Goal: Task Accomplishment & Management: Use online tool/utility

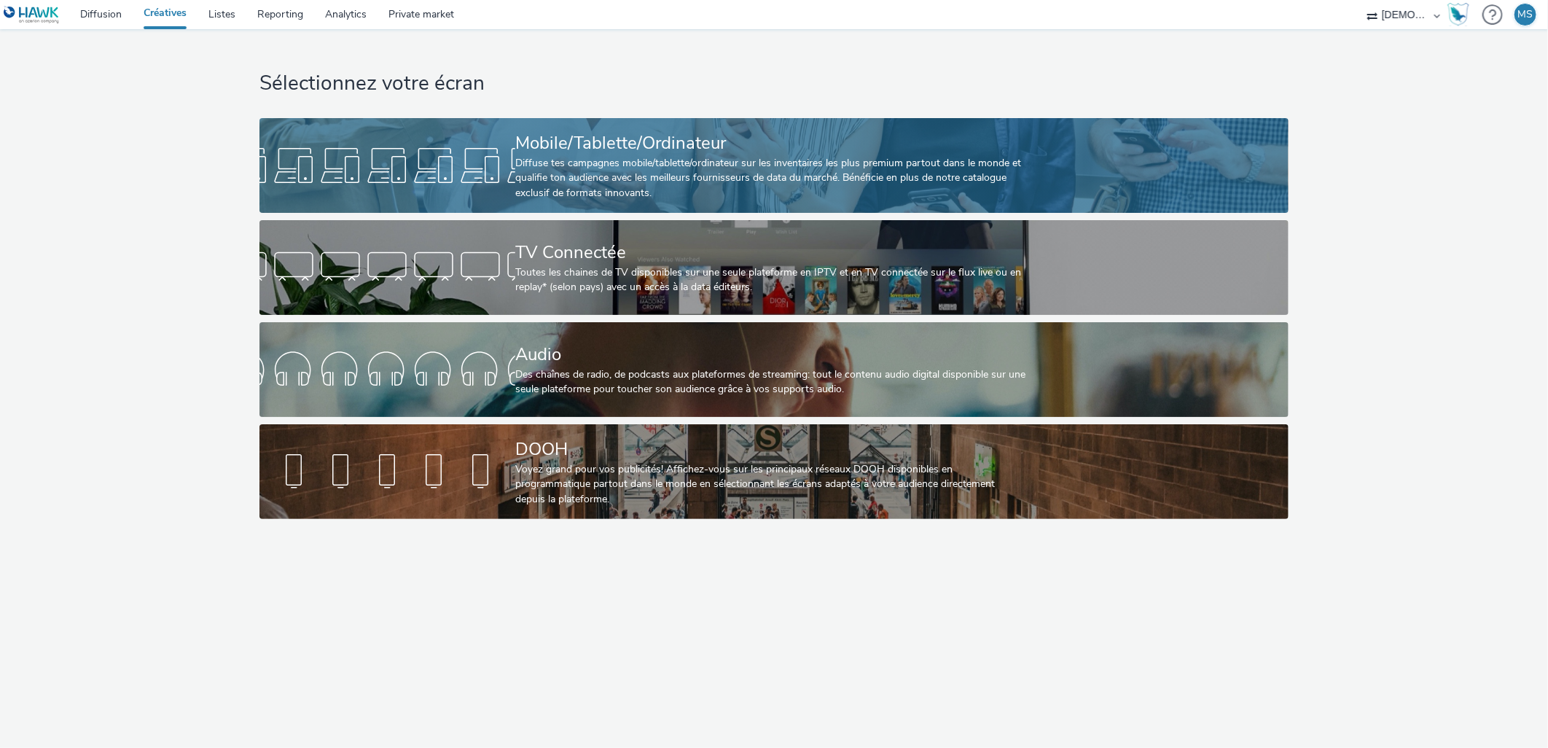
click at [716, 168] on div "Diffuse tes campagnes mobile/tablette/ordinateur sur les inventaires les plus p…" at bounding box center [771, 178] width 512 height 44
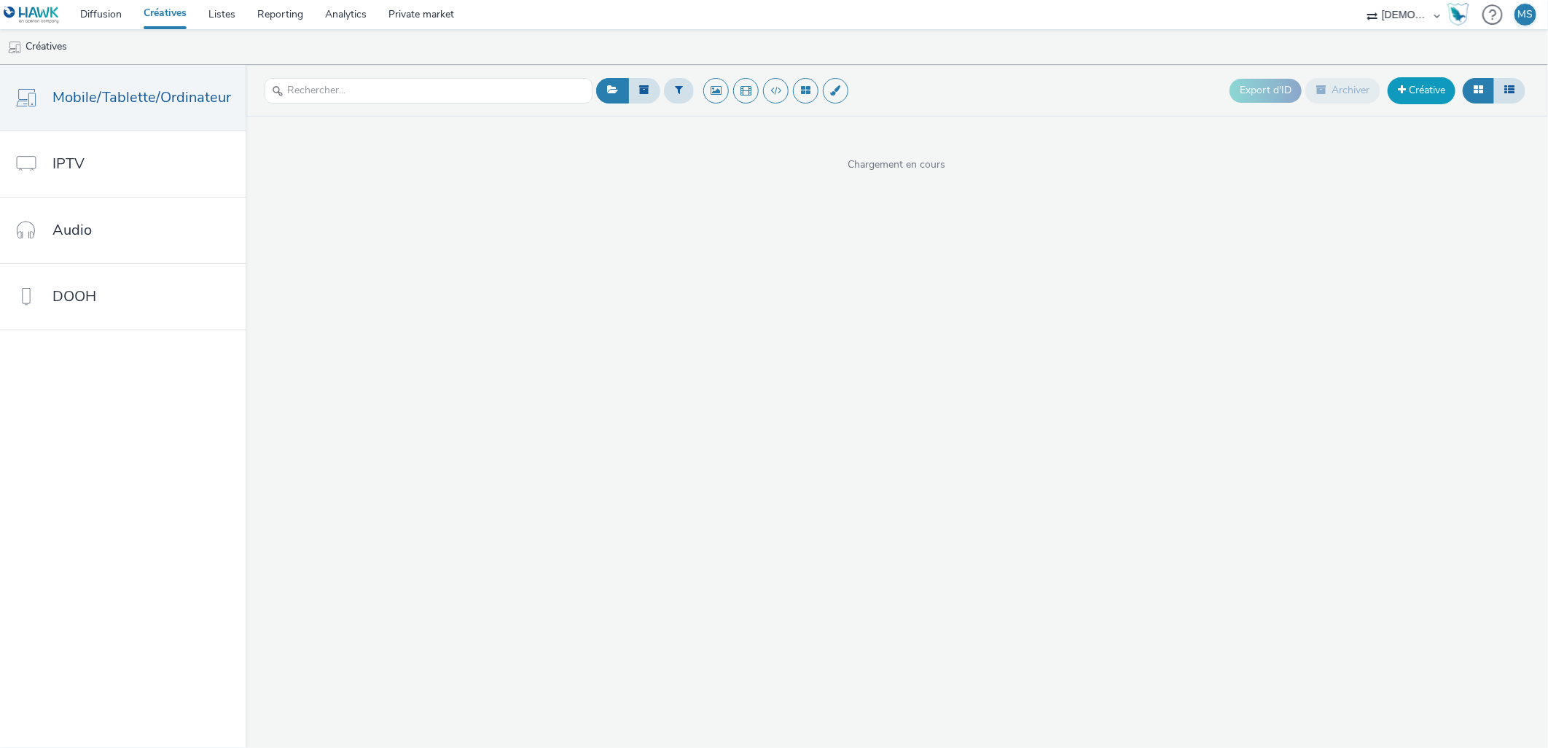
click at [1424, 99] on link "Créative" at bounding box center [1422, 90] width 68 height 26
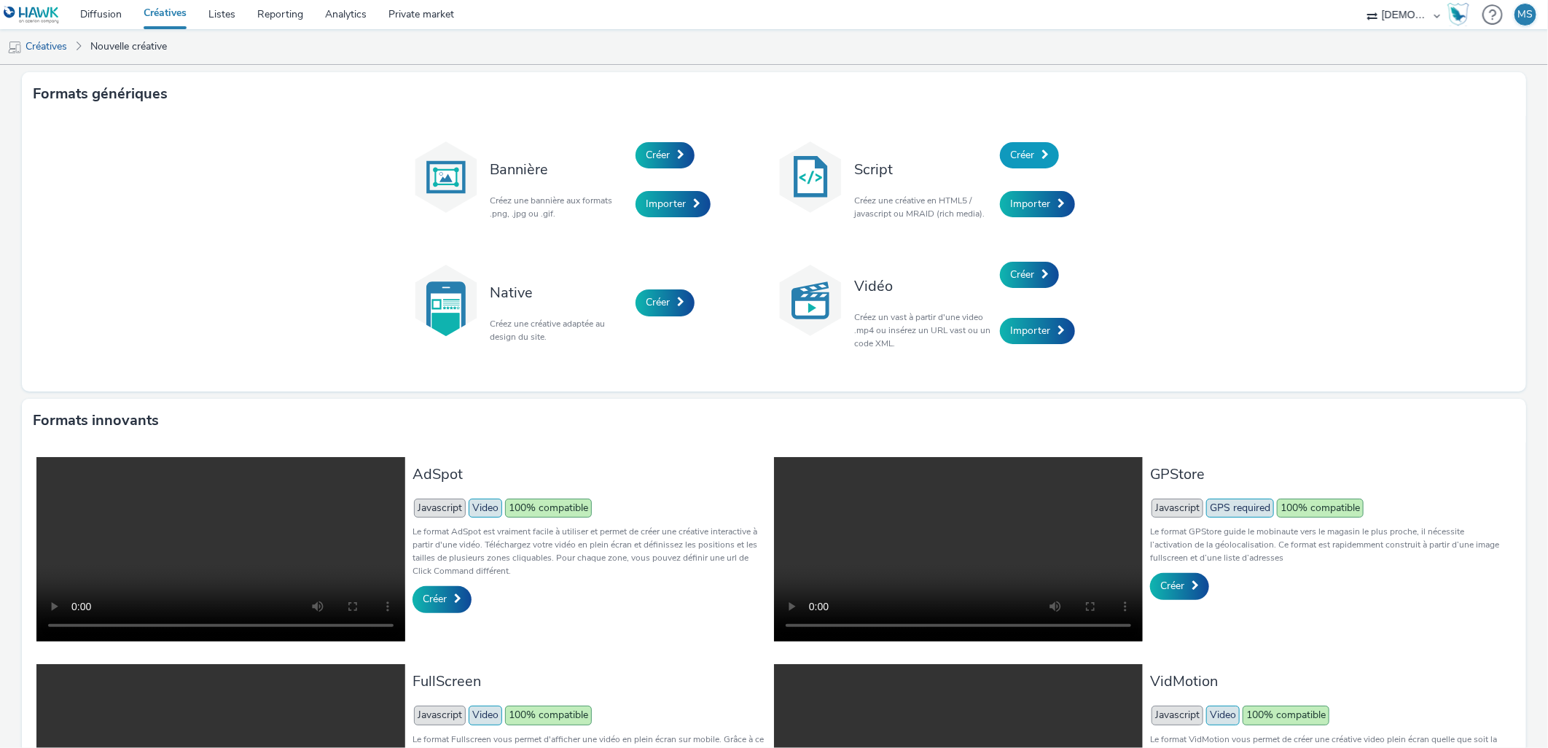
click at [1041, 154] on span at bounding box center [1044, 154] width 7 height 10
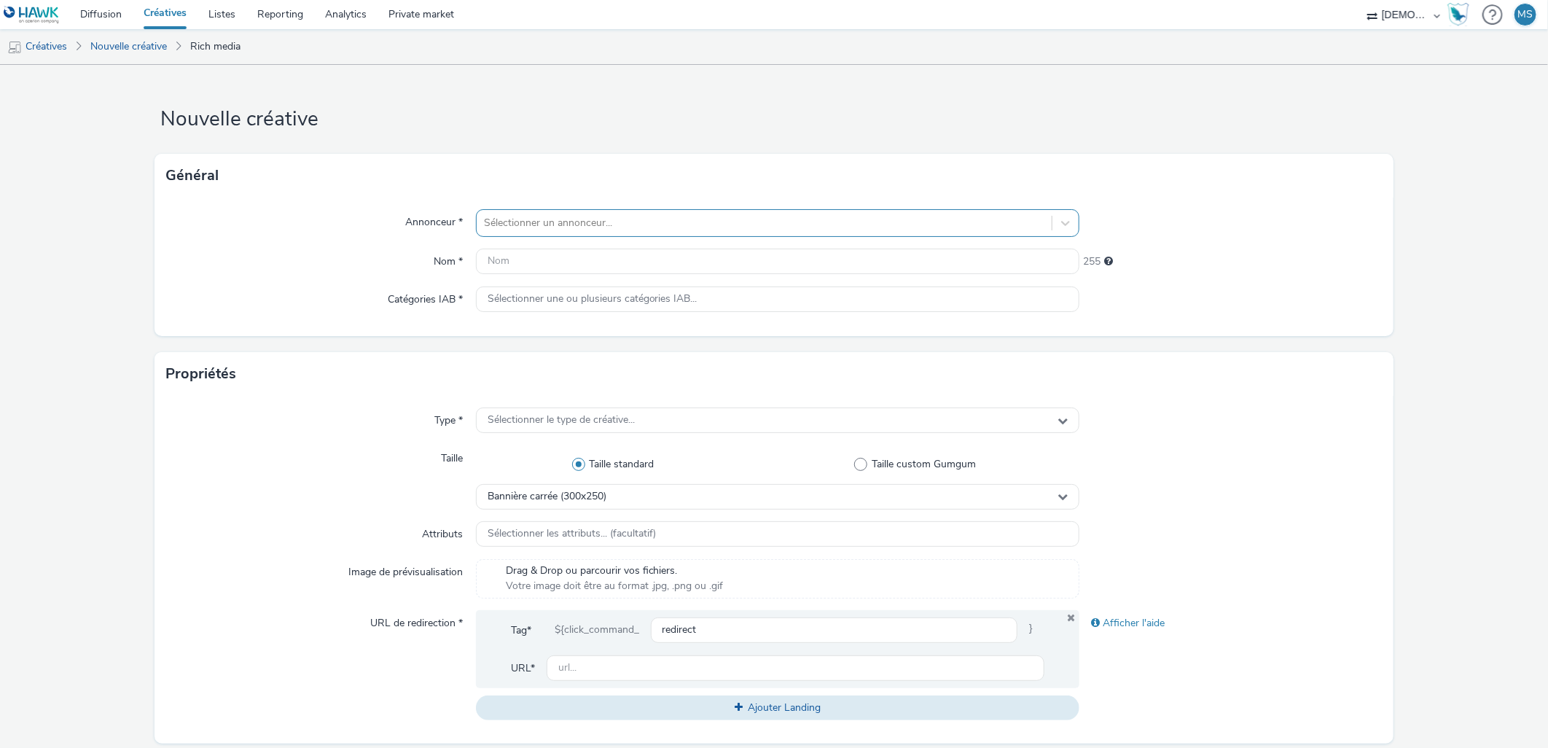
click at [782, 236] on div "Sélectionner un annonceur..." at bounding box center [778, 223] width 604 height 28
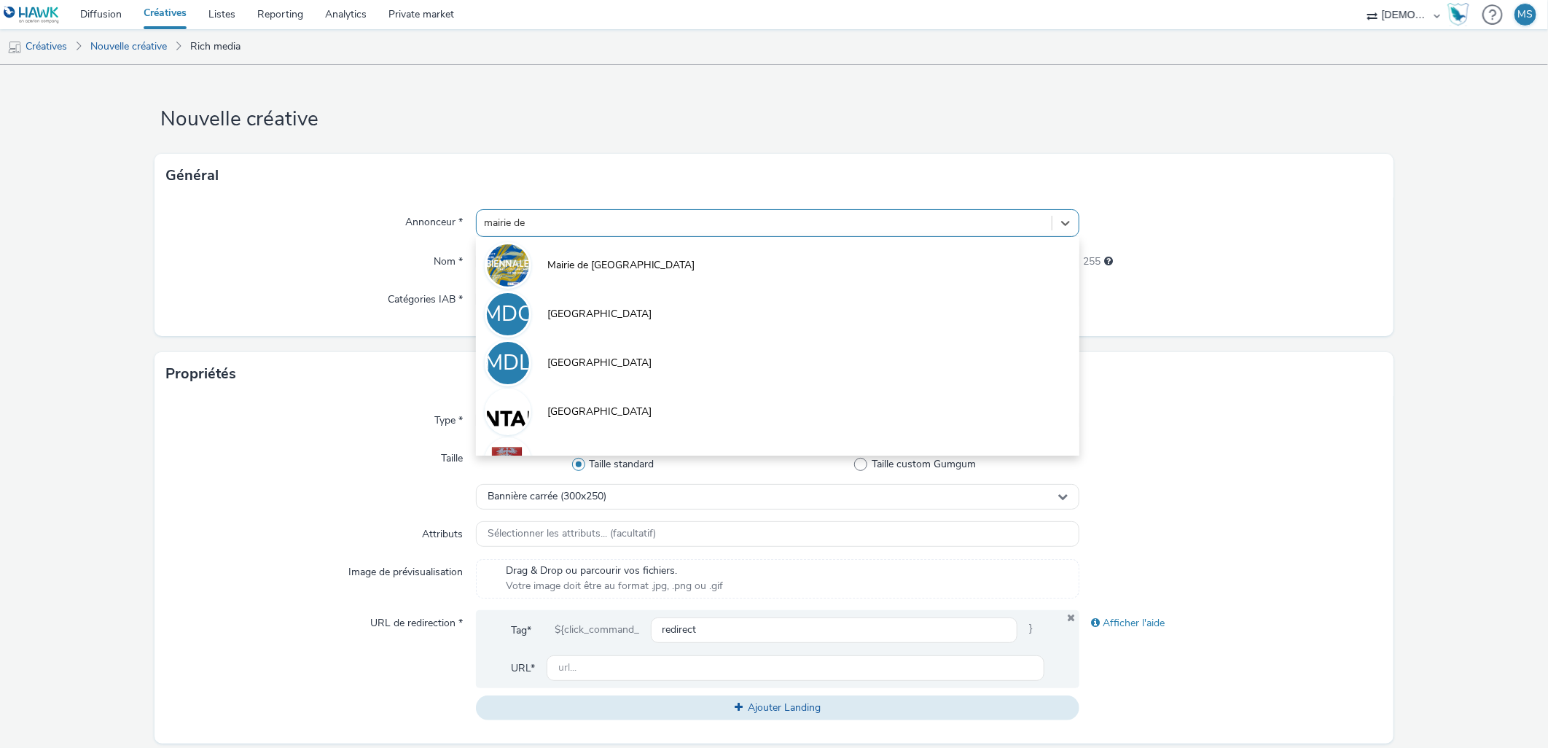
type input "mairie de"
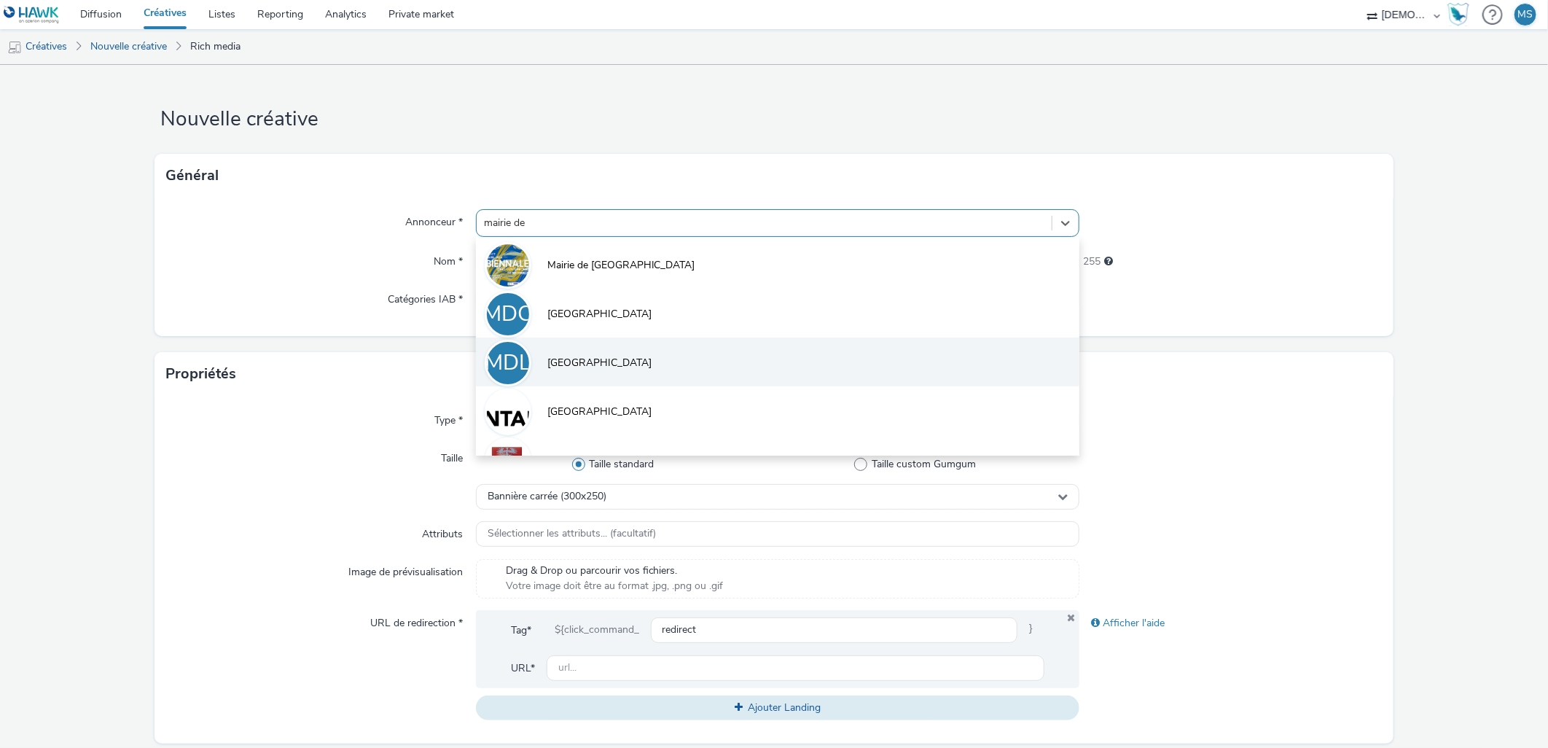
click at [679, 359] on li "MDL [GEOGRAPHIC_DATA]" at bounding box center [778, 361] width 604 height 49
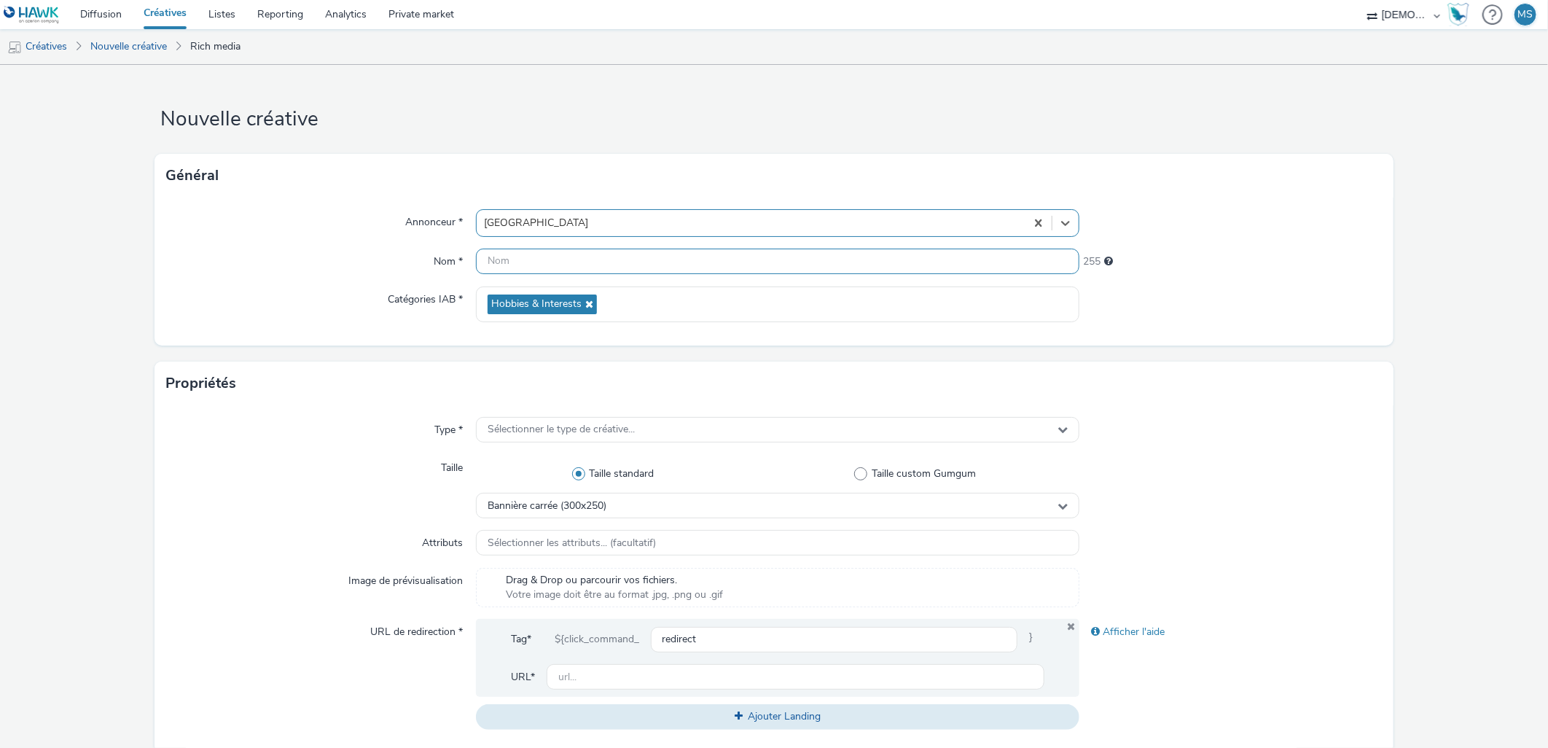
click at [615, 259] on input "text" at bounding box center [778, 262] width 604 height 26
type input "320x480"
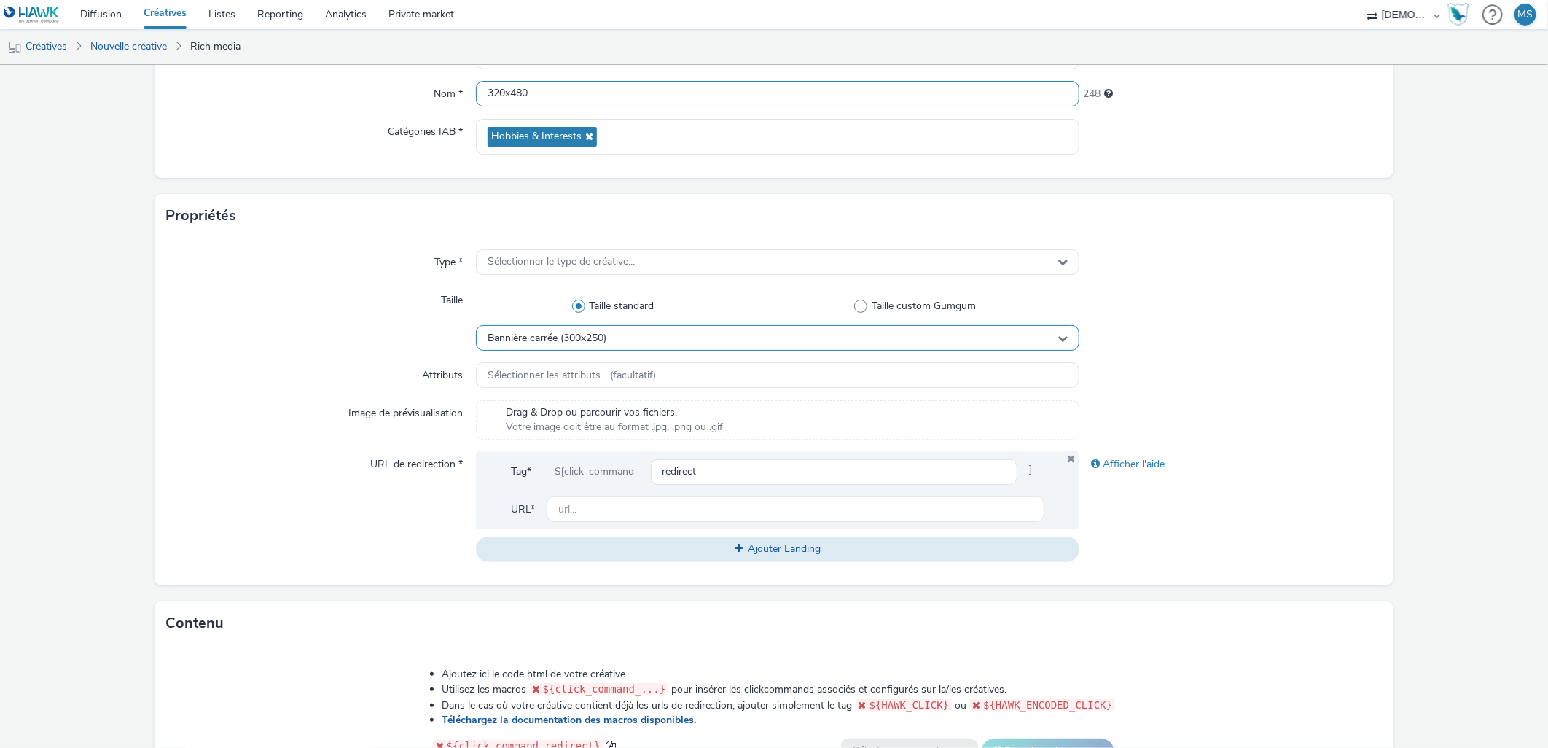
scroll to position [162, 0]
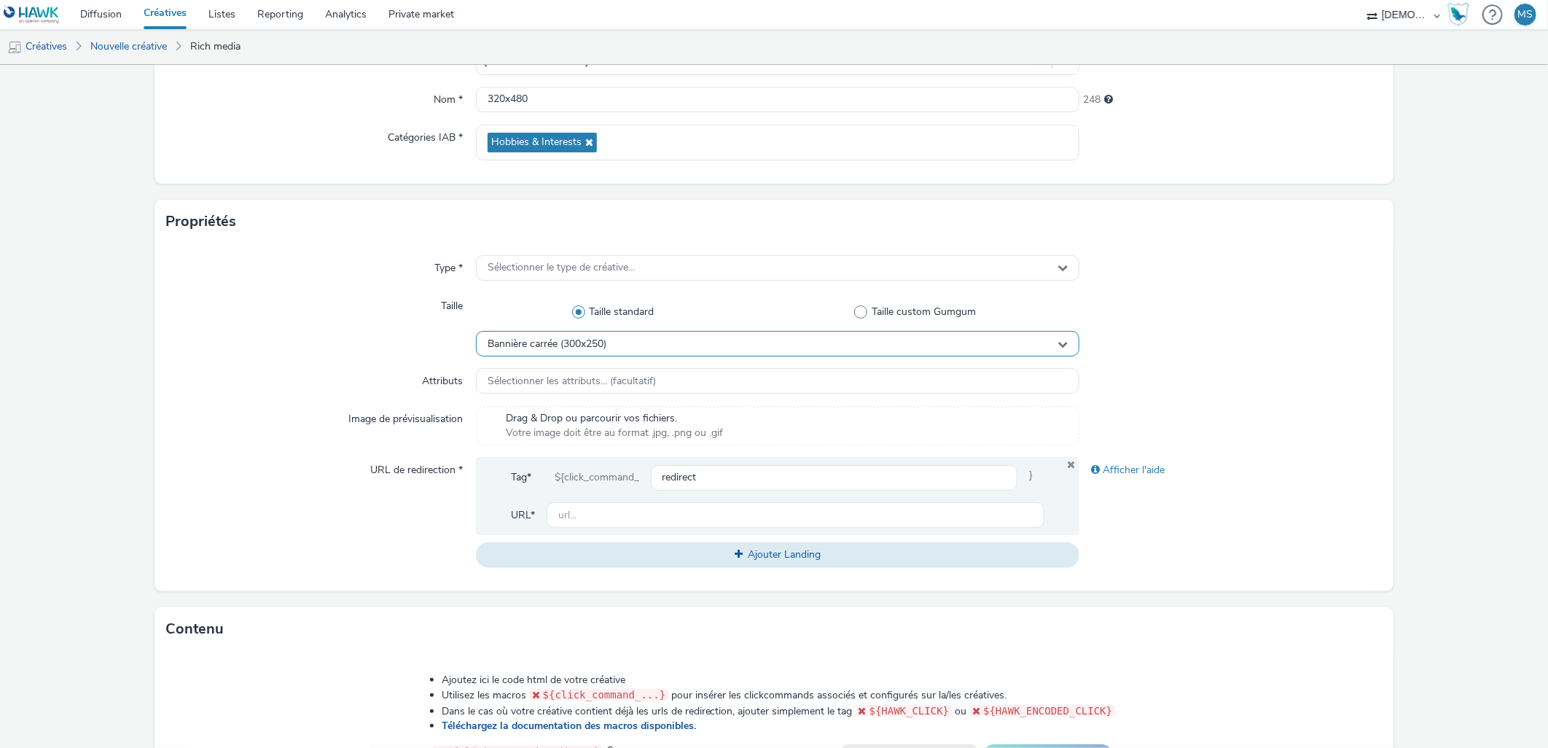
click at [586, 348] on span "Bannière carrée (300x250)" at bounding box center [547, 344] width 119 height 12
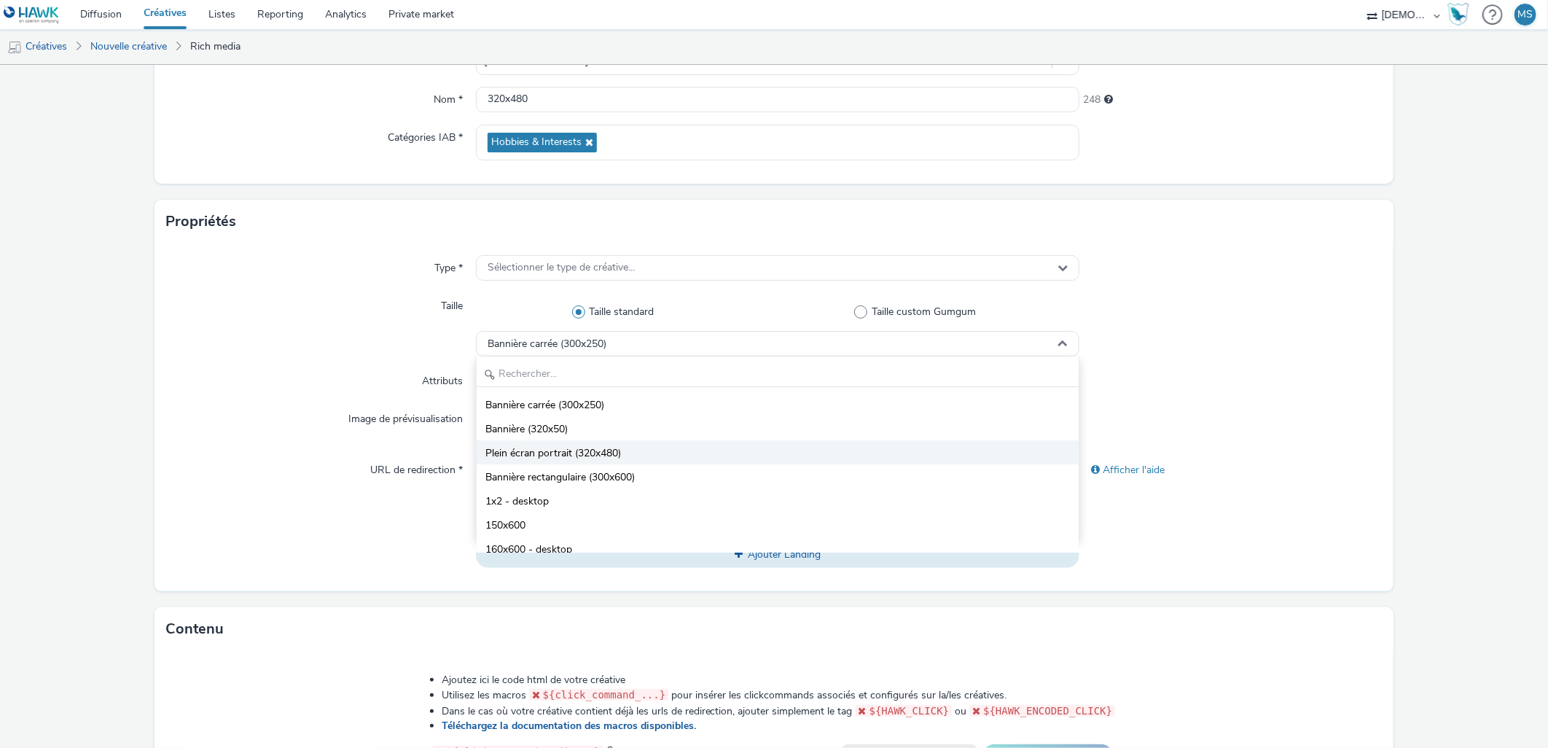
click at [595, 456] on span "Plein écran portrait (320x480)" at bounding box center [553, 453] width 136 height 15
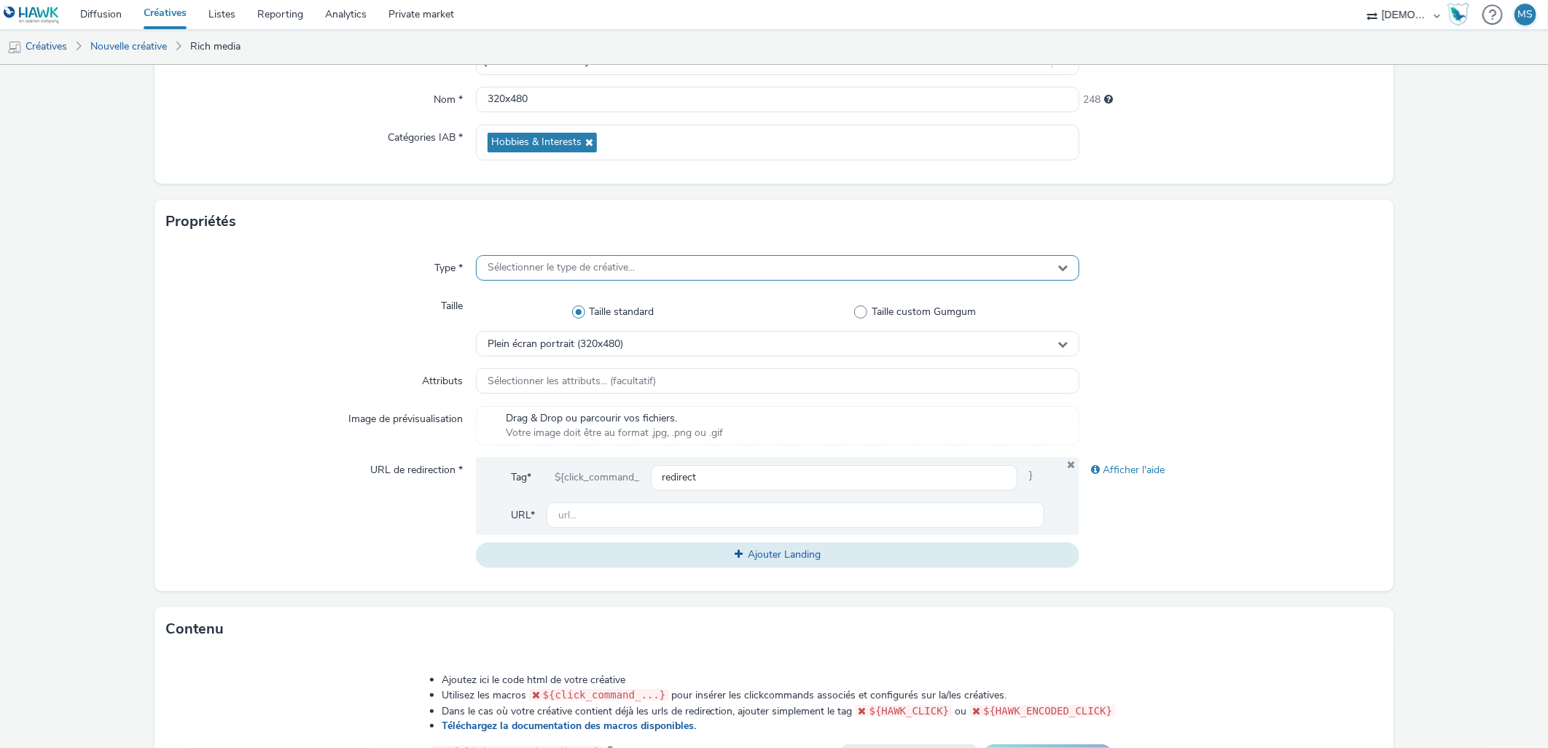
click at [544, 267] on span "Sélectionner le type de créative..." at bounding box center [561, 268] width 147 height 12
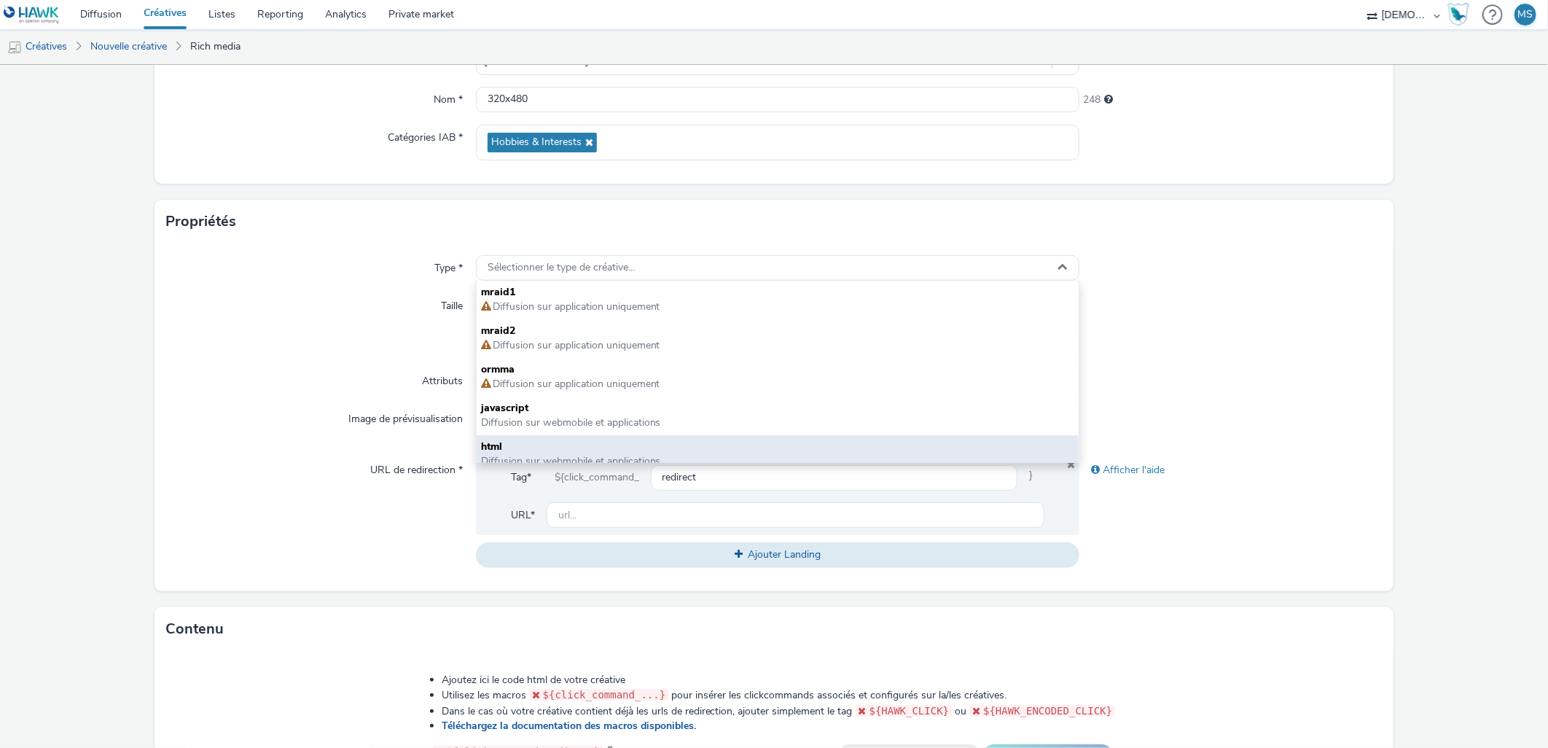
click at [504, 437] on div "html Diffusion sur webmobile et applications" at bounding box center [778, 454] width 603 height 39
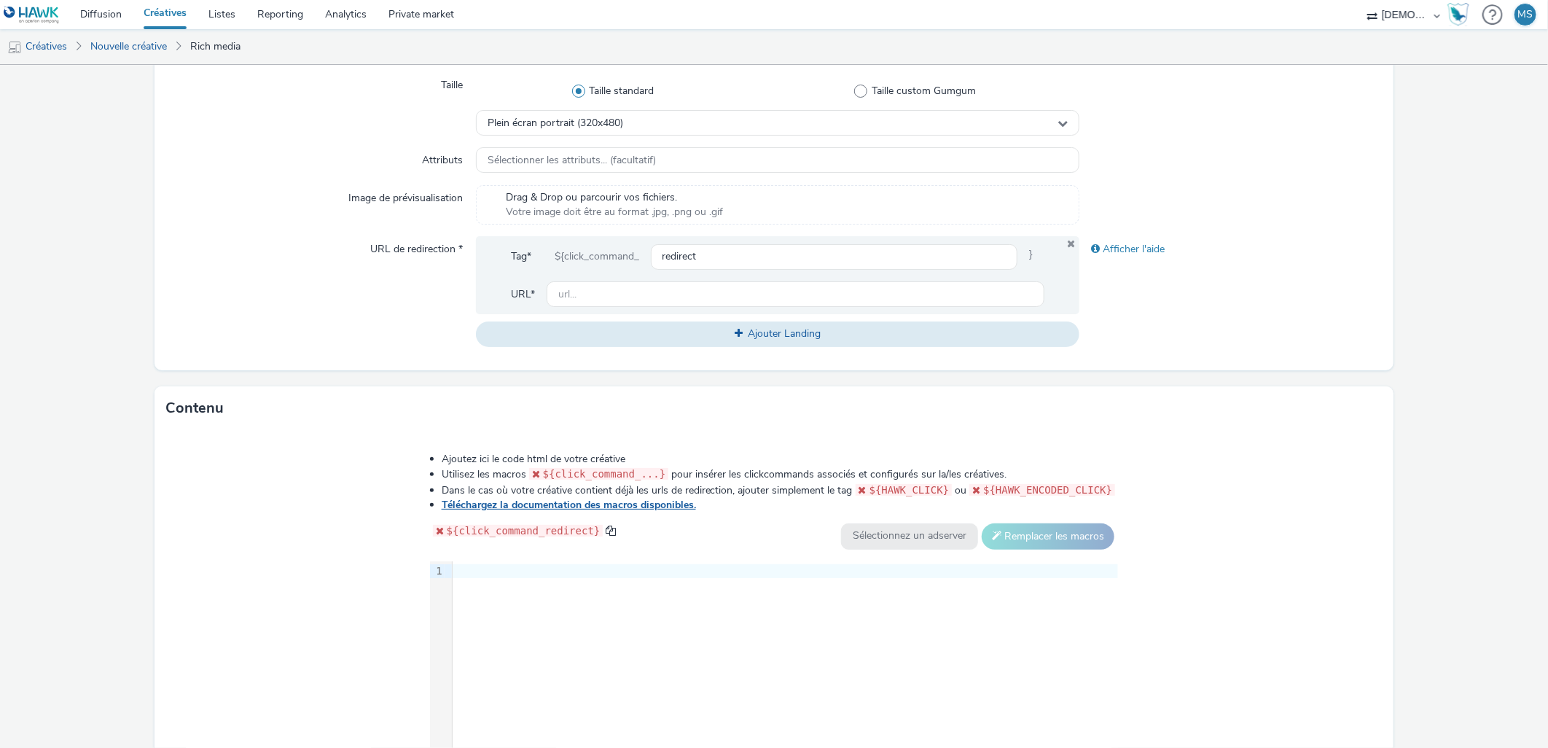
scroll to position [404, 0]
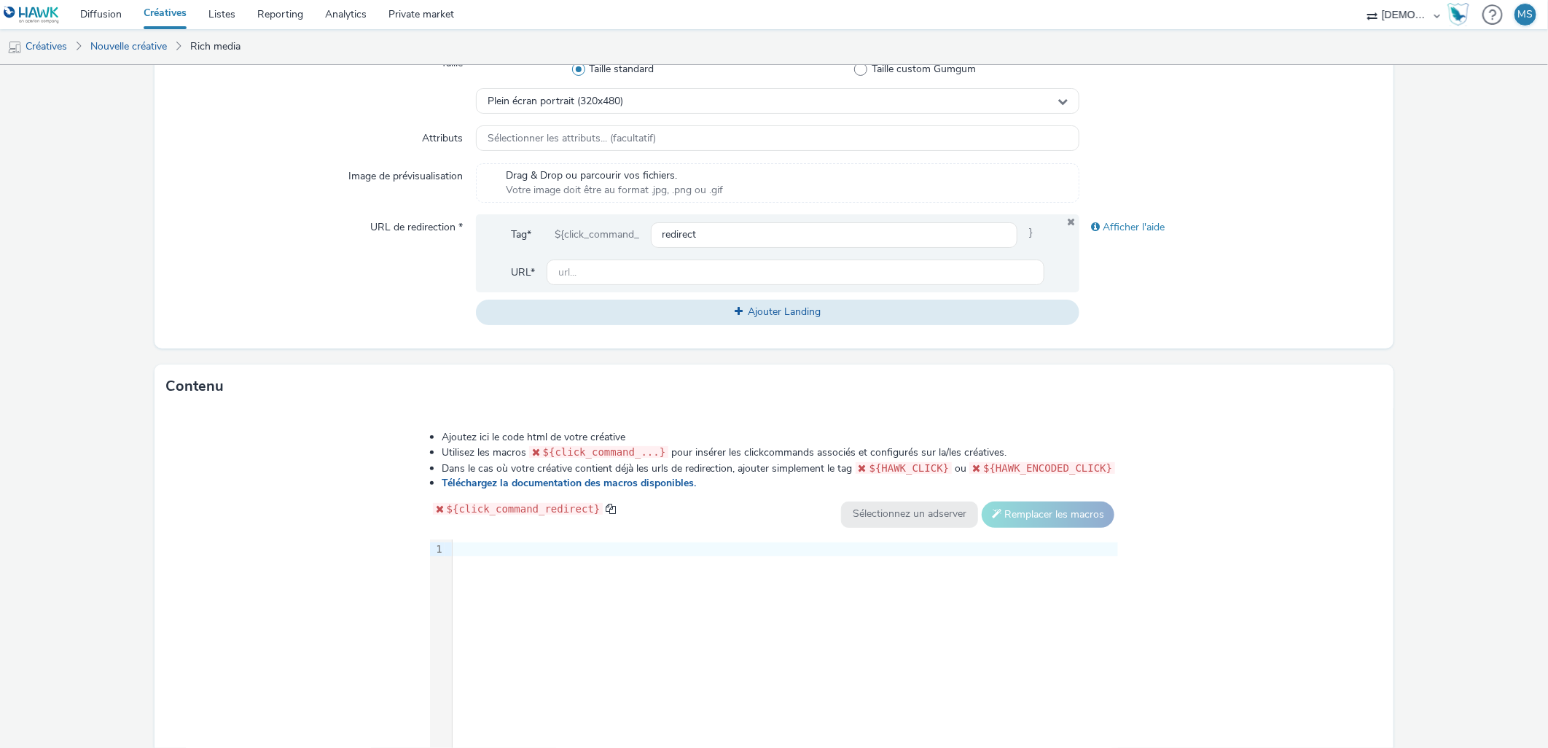
click at [601, 574] on div "9 1 ›" at bounding box center [774, 648] width 689 height 219
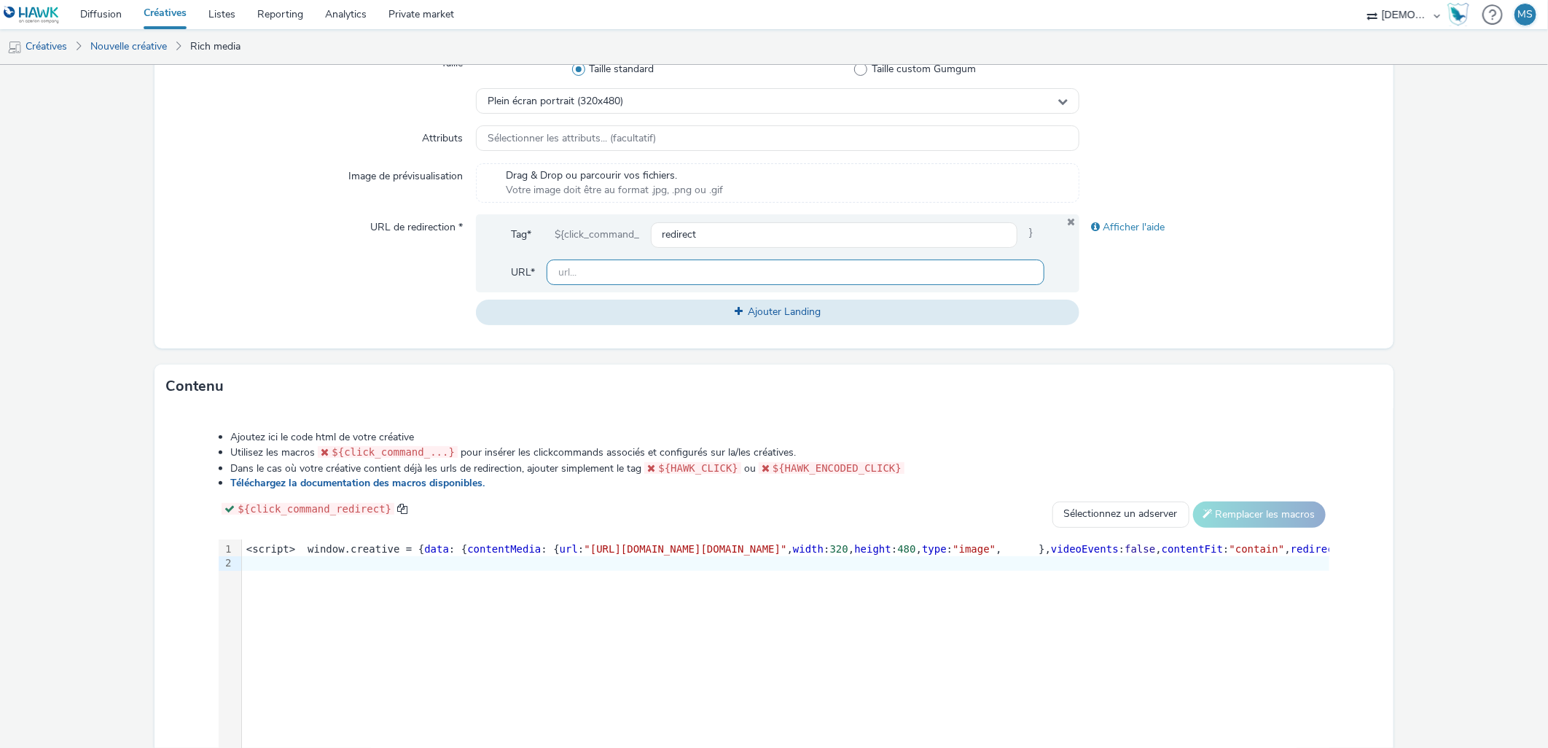
click at [668, 285] on input "text" at bounding box center [796, 272] width 498 height 26
paste input "[URL][DOMAIN_NAME]"
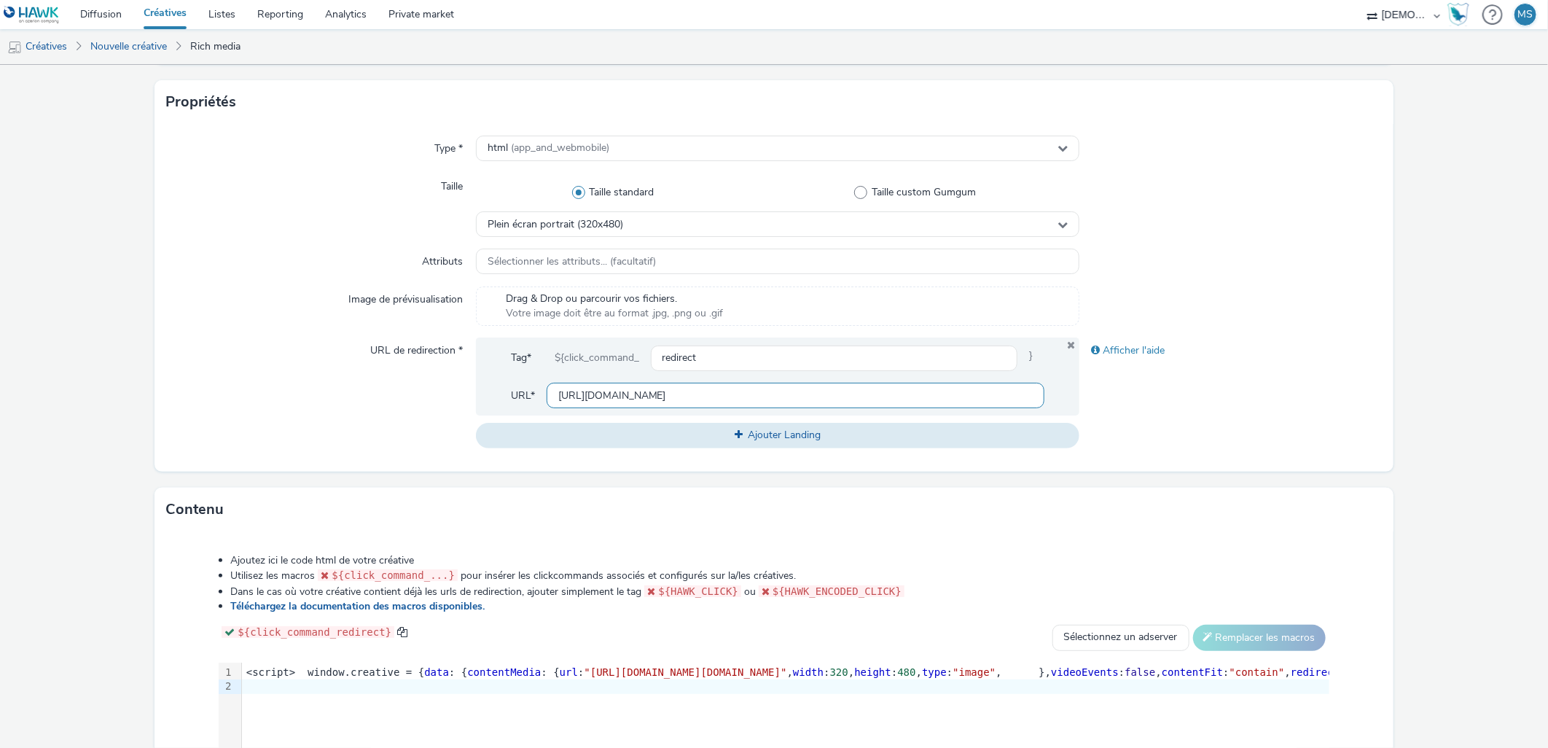
scroll to position [243, 0]
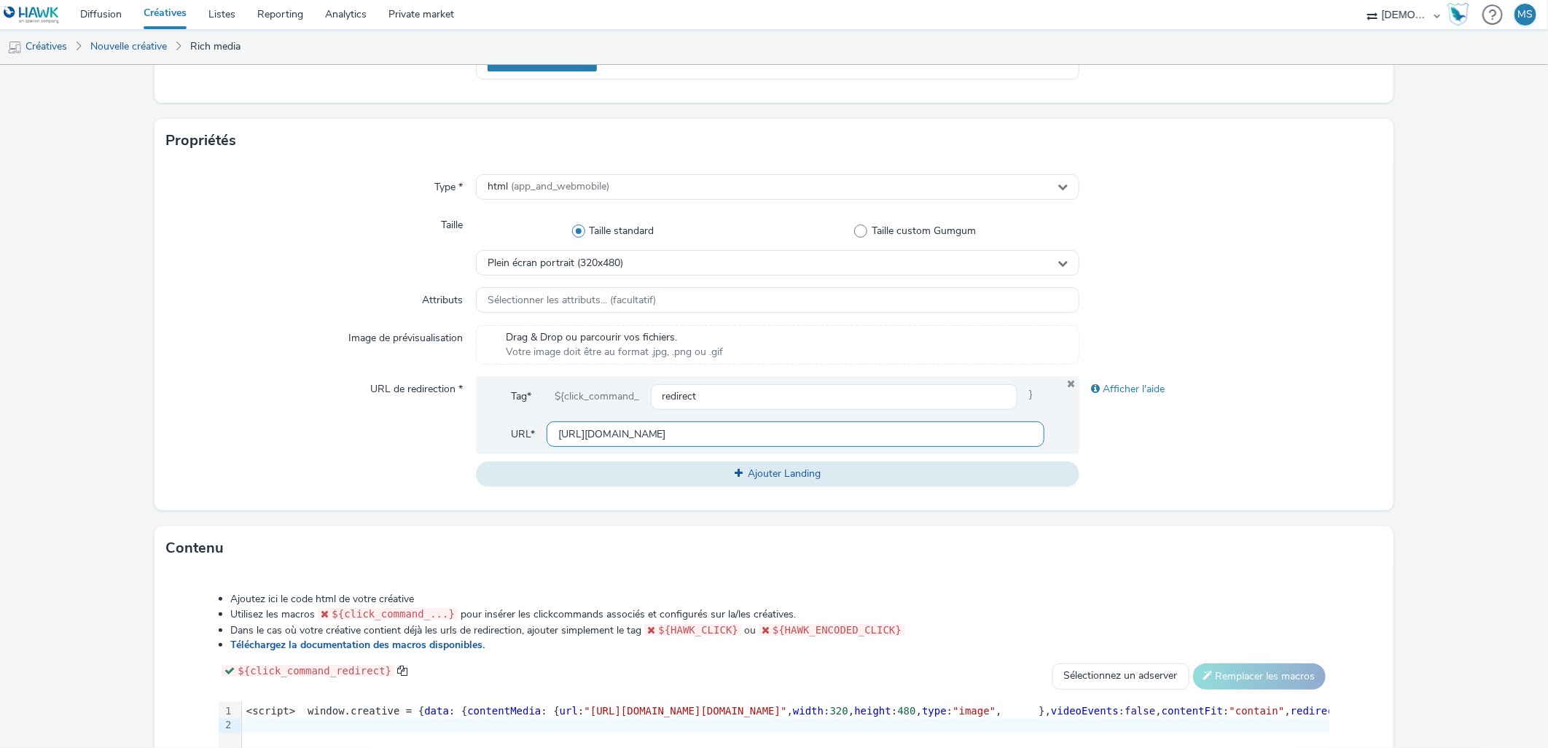
type input "[URL][DOMAIN_NAME]"
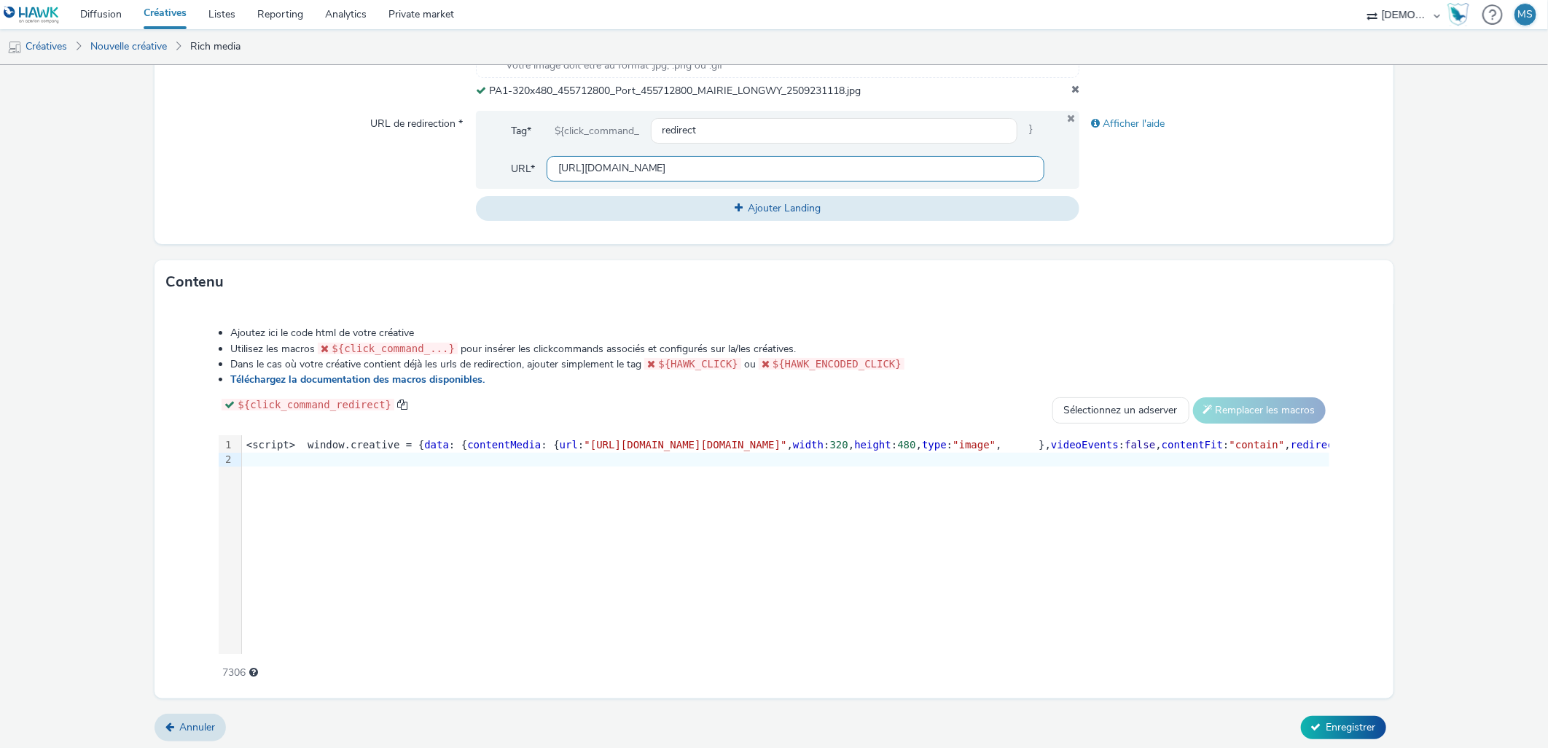
scroll to position [532, 0]
click at [1310, 707] on form "Nouvelle créative Général Annonceur * MAIRIE DE LONGWY Nom * 320x480 248 Catégo…" at bounding box center [774, 141] width 1548 height 1216
click at [1311, 720] on icon at bounding box center [1316, 724] width 10 height 10
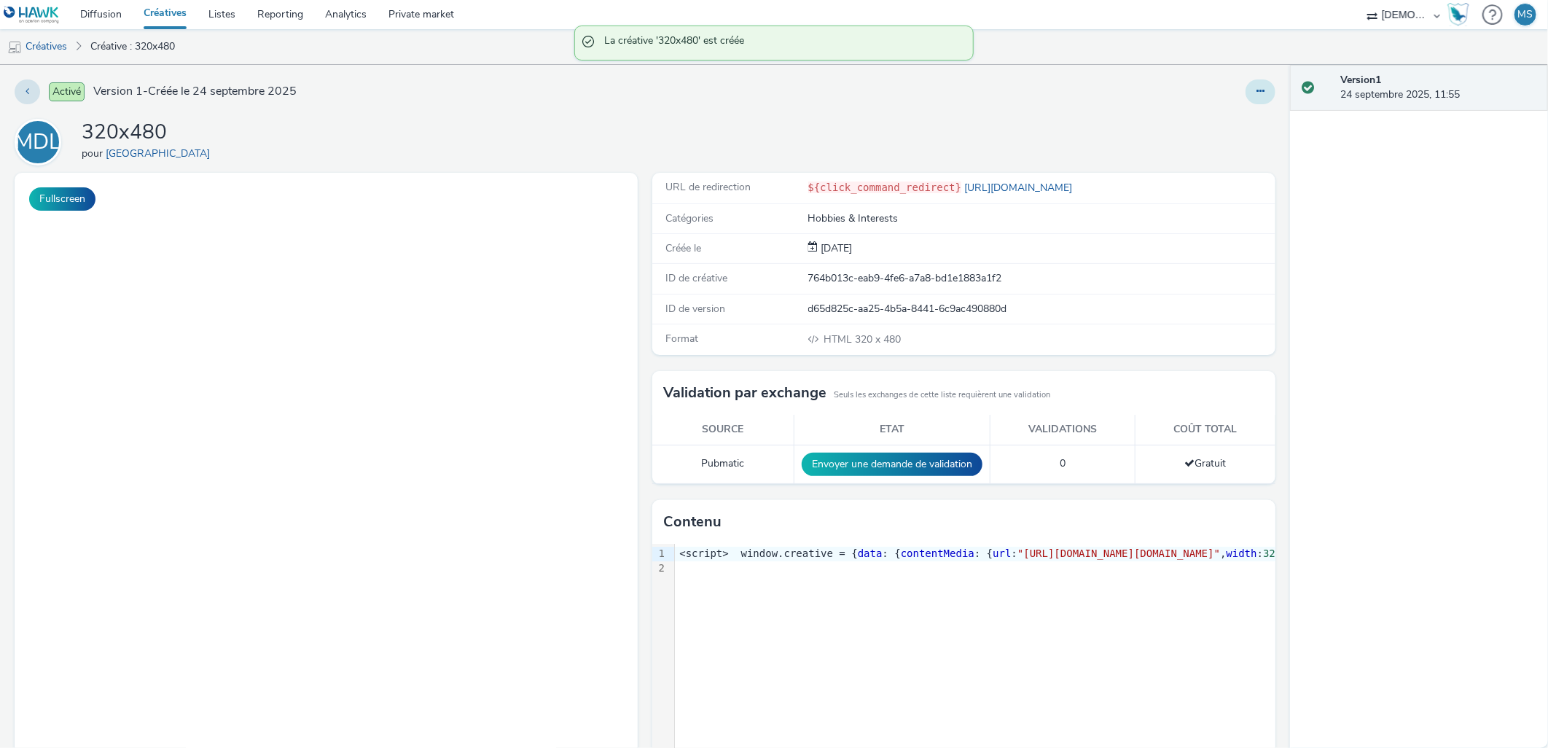
click at [1256, 90] on icon at bounding box center [1260, 91] width 8 height 10
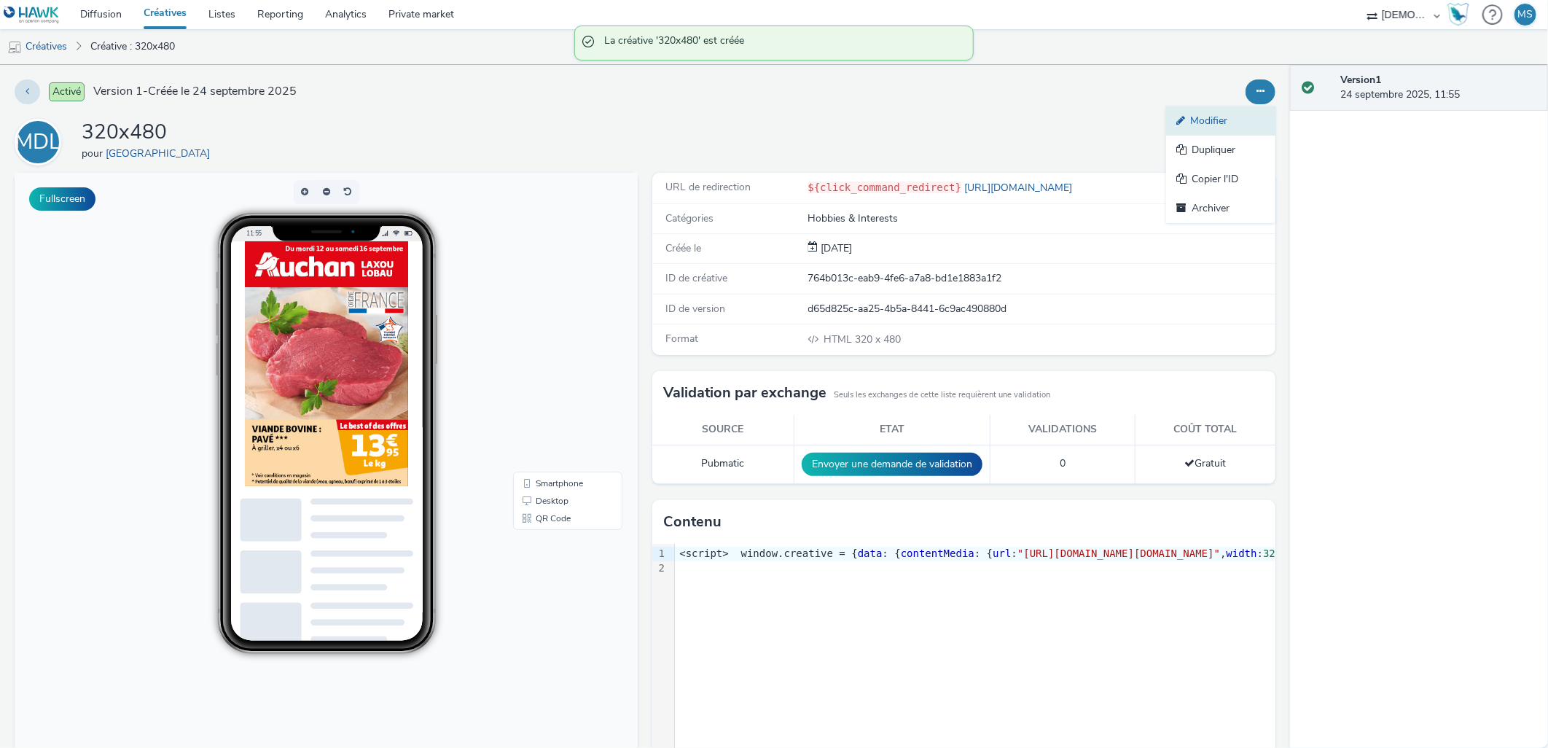
click at [1239, 120] on link "Modifier" at bounding box center [1220, 120] width 109 height 29
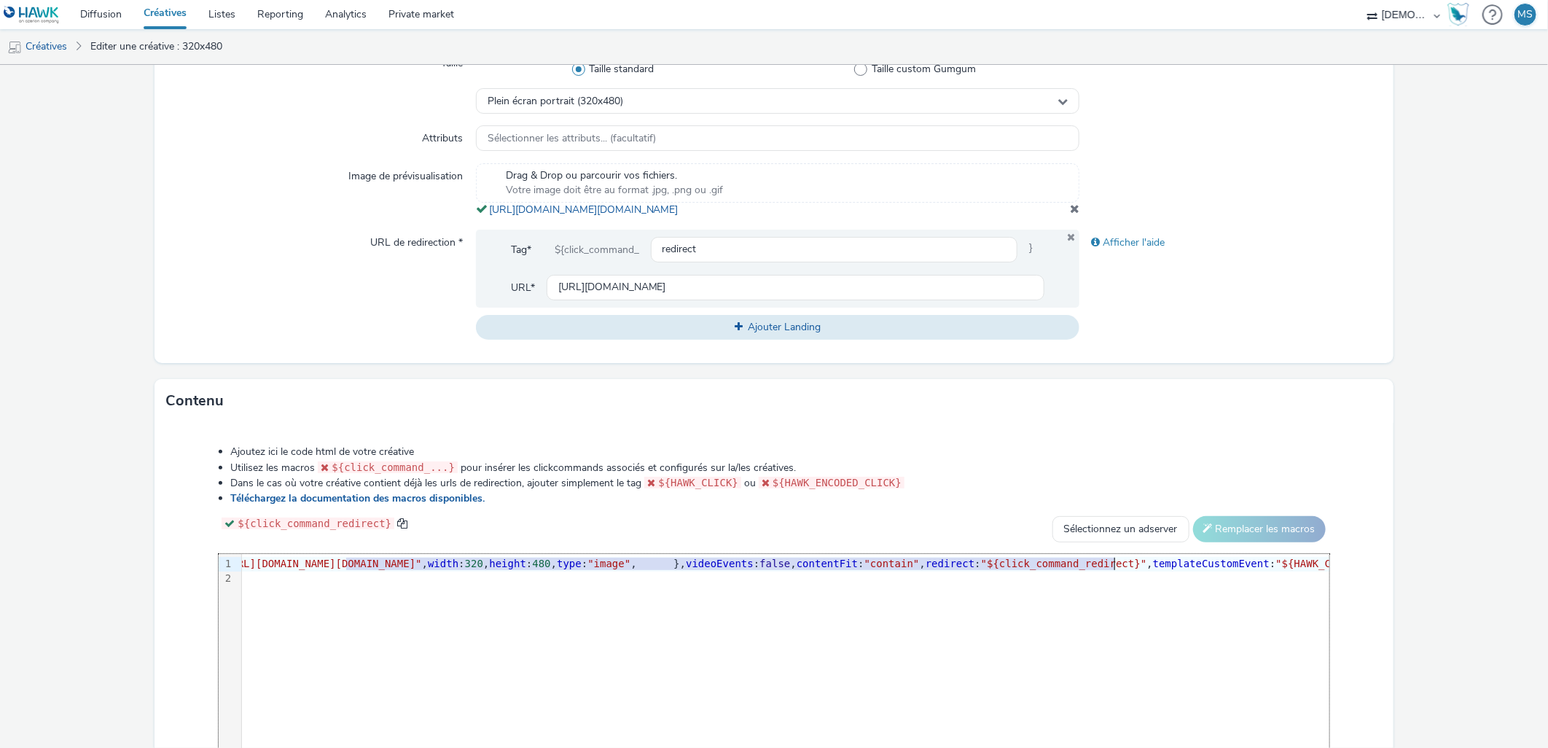
scroll to position [0, 403]
drag, startPoint x: 711, startPoint y: 572, endPoint x: 1198, endPoint y: 574, distance: 487.5
click at [383, 569] on span ""[URL][DOMAIN_NAME][DOMAIN_NAME]"" at bounding box center [282, 563] width 203 height 12
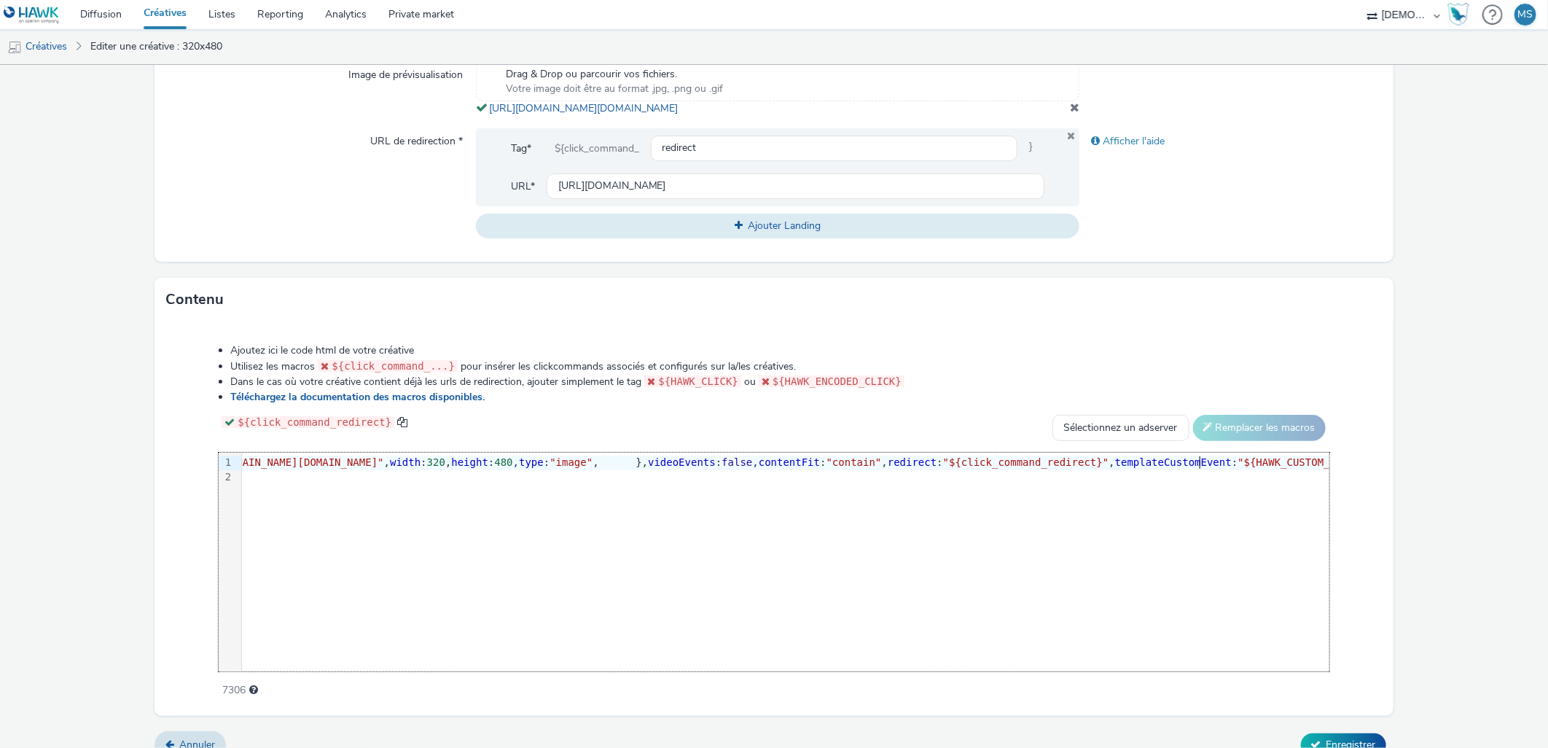
scroll to position [541, 0]
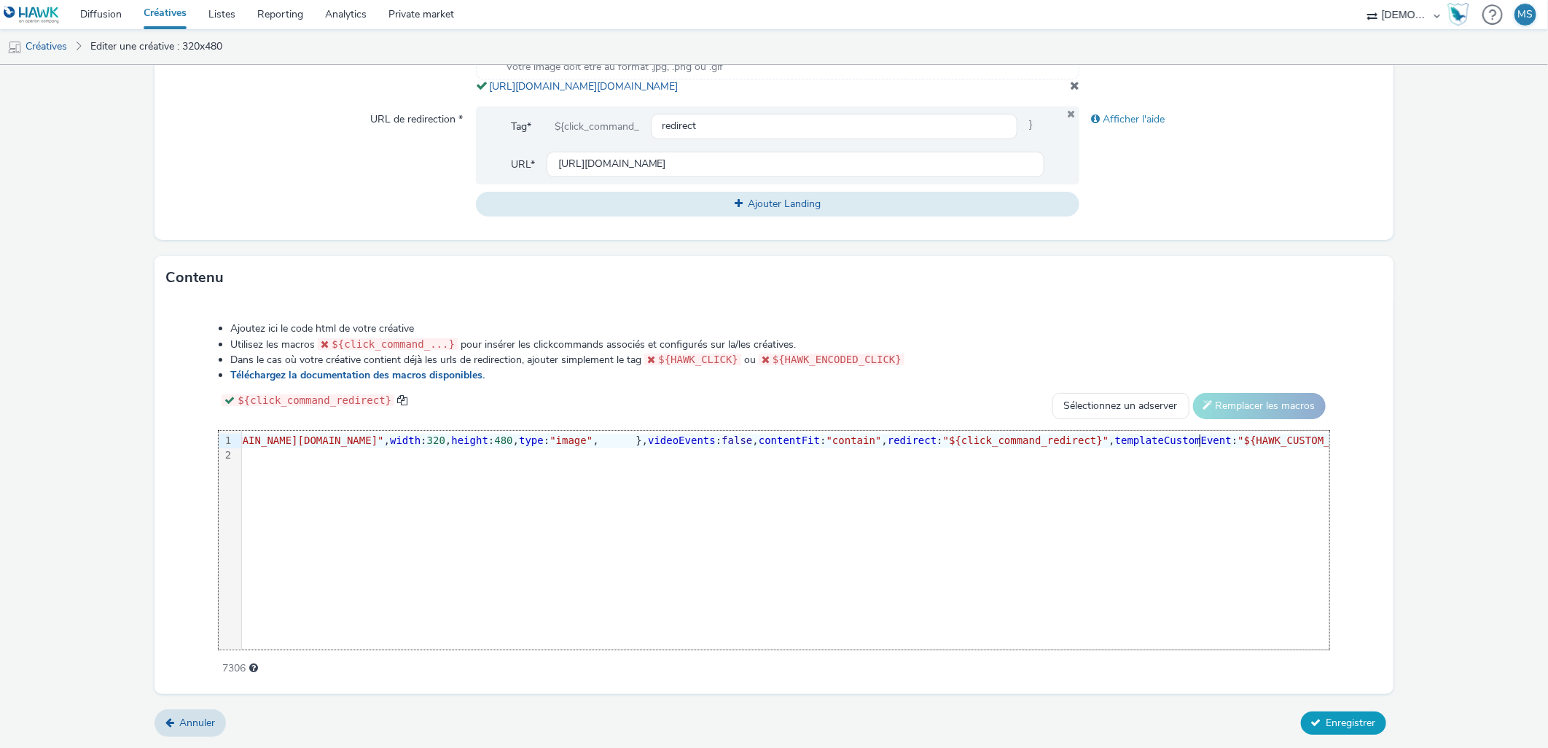
click at [1324, 731] on button "Enregistrer" at bounding box center [1343, 722] width 85 height 23
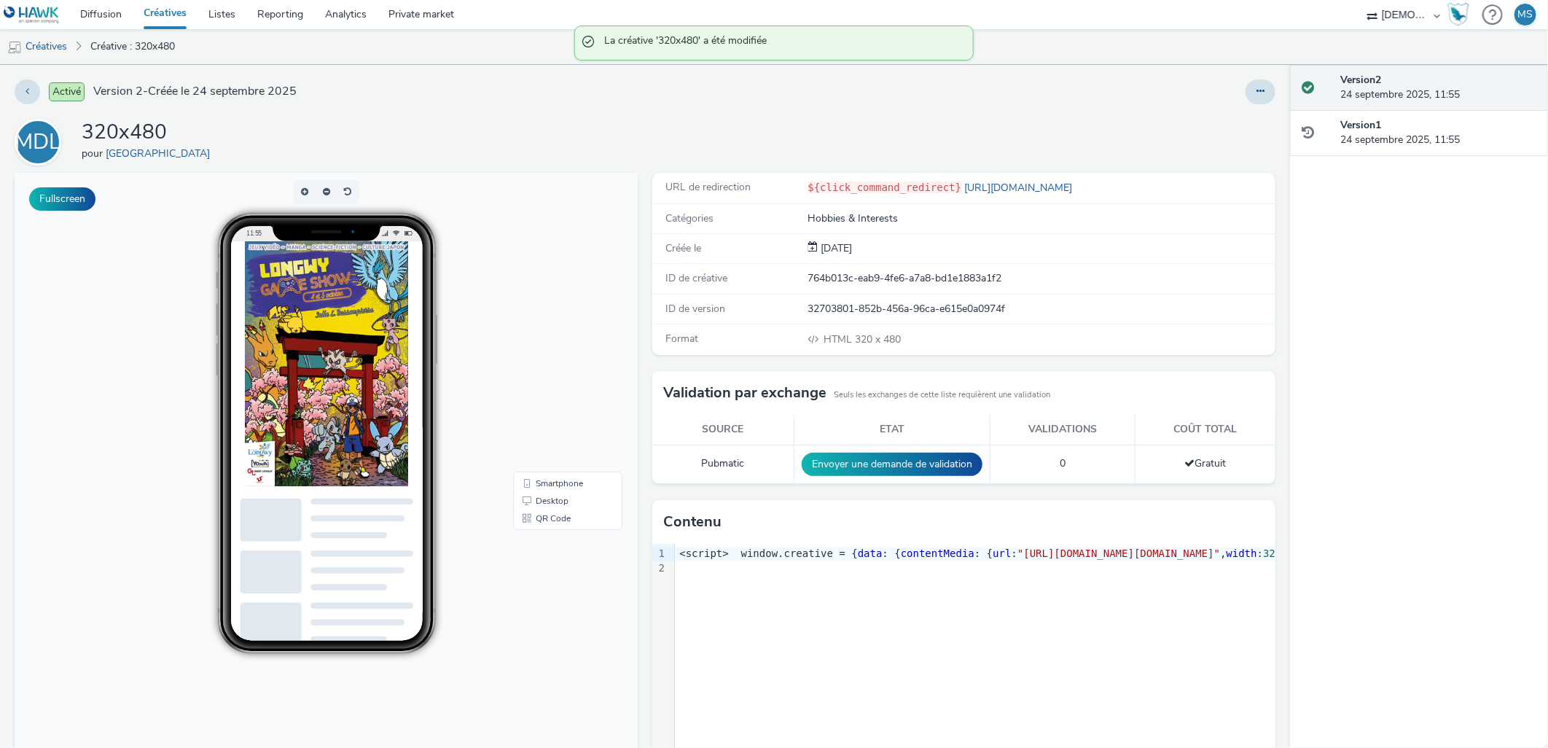
click at [1245, 98] on div at bounding box center [1260, 91] width 30 height 25
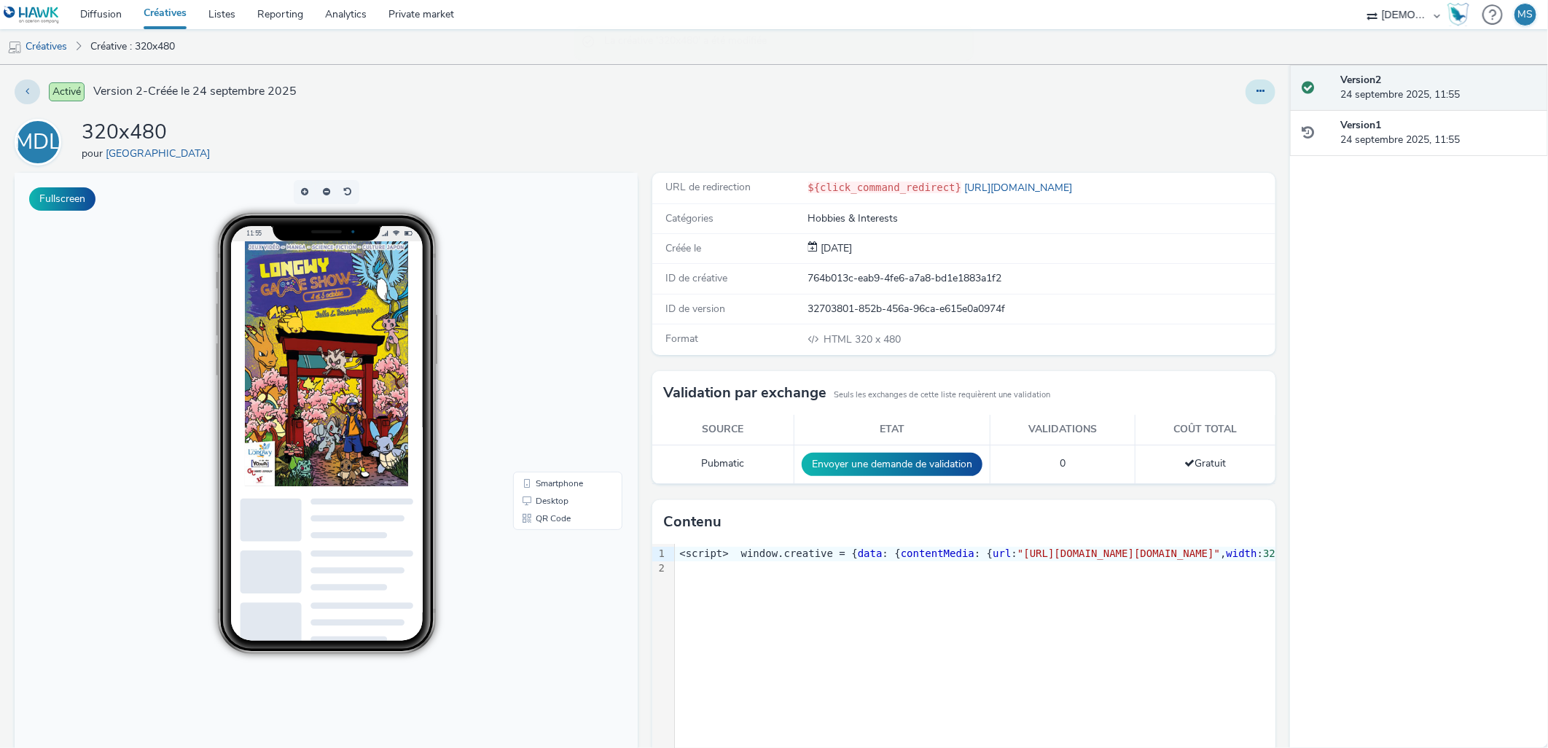
click at [1256, 96] on icon at bounding box center [1260, 91] width 8 height 10
click at [1223, 130] on link "Modifier" at bounding box center [1220, 120] width 109 height 29
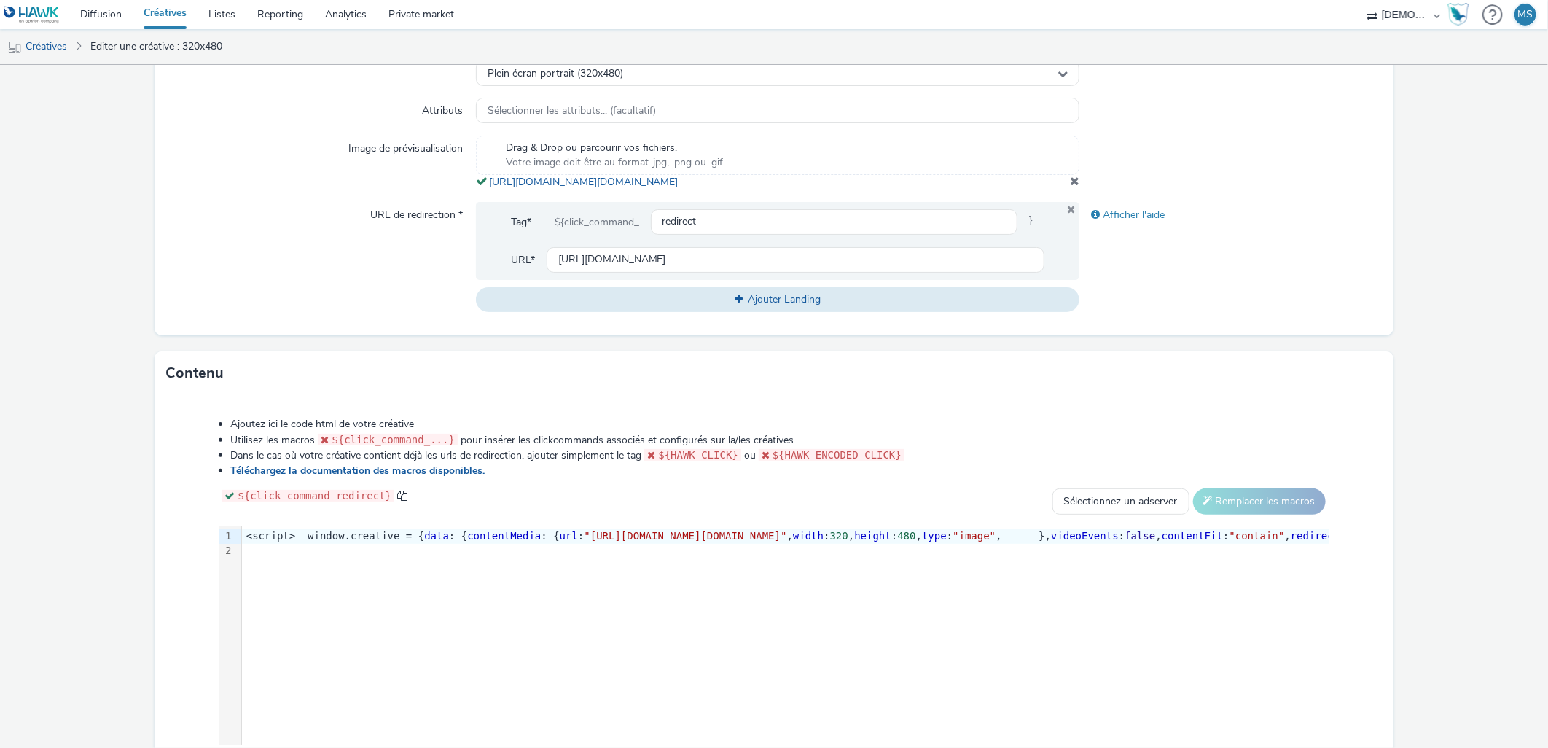
scroll to position [541, 0]
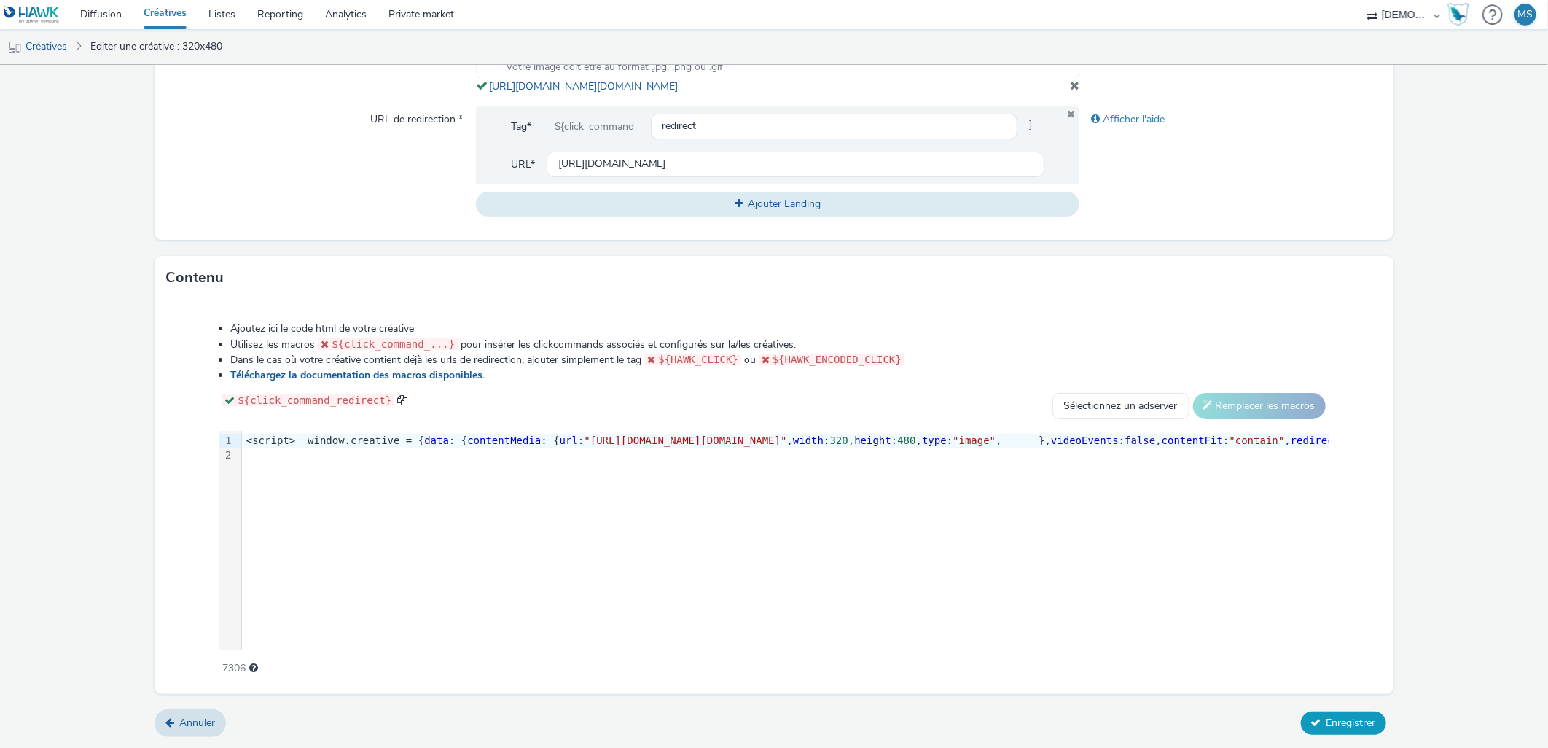
click at [1345, 723] on span "Enregistrer" at bounding box center [1351, 723] width 50 height 14
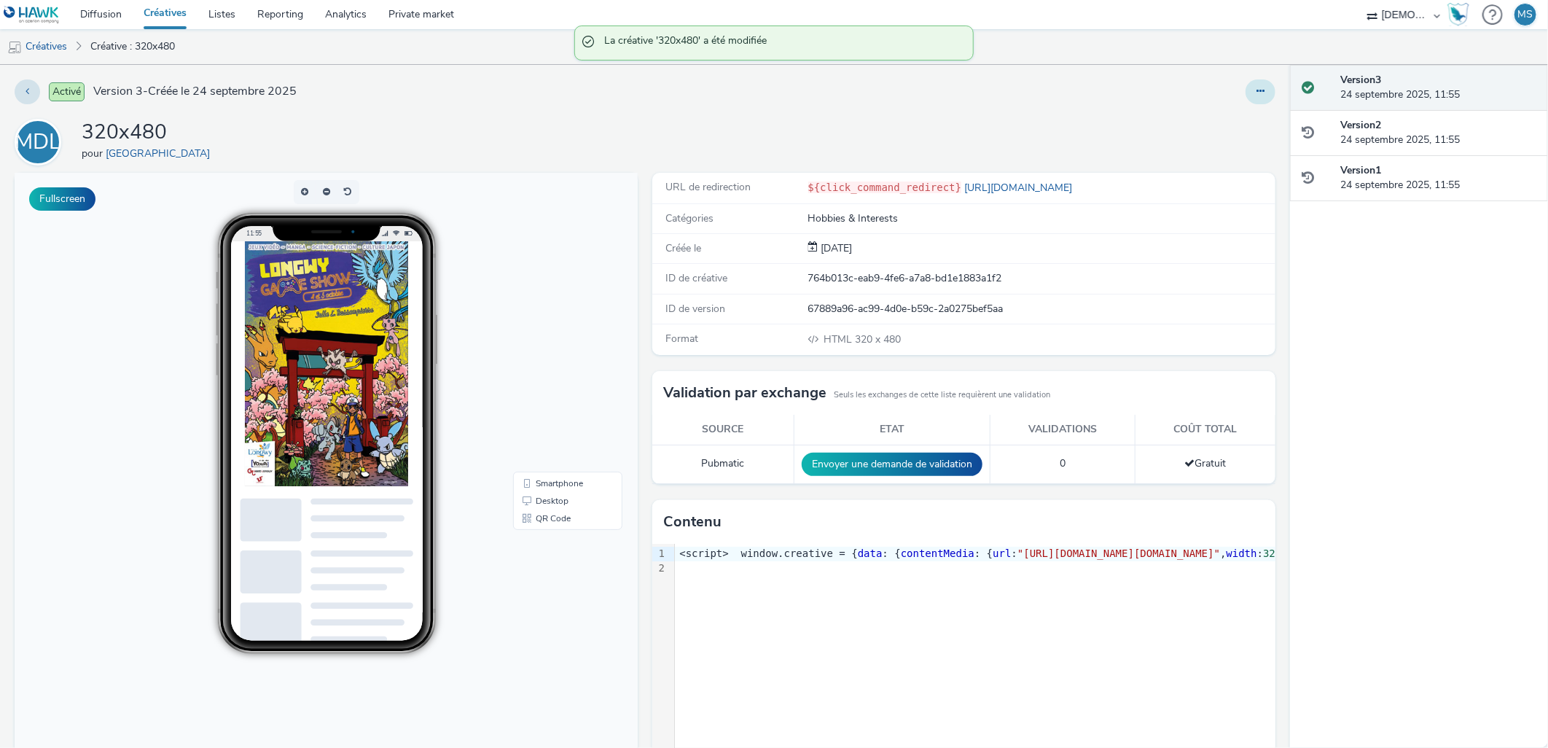
click at [1256, 92] on button at bounding box center [1260, 91] width 30 height 25
click at [1226, 119] on link "Modifier" at bounding box center [1220, 120] width 109 height 29
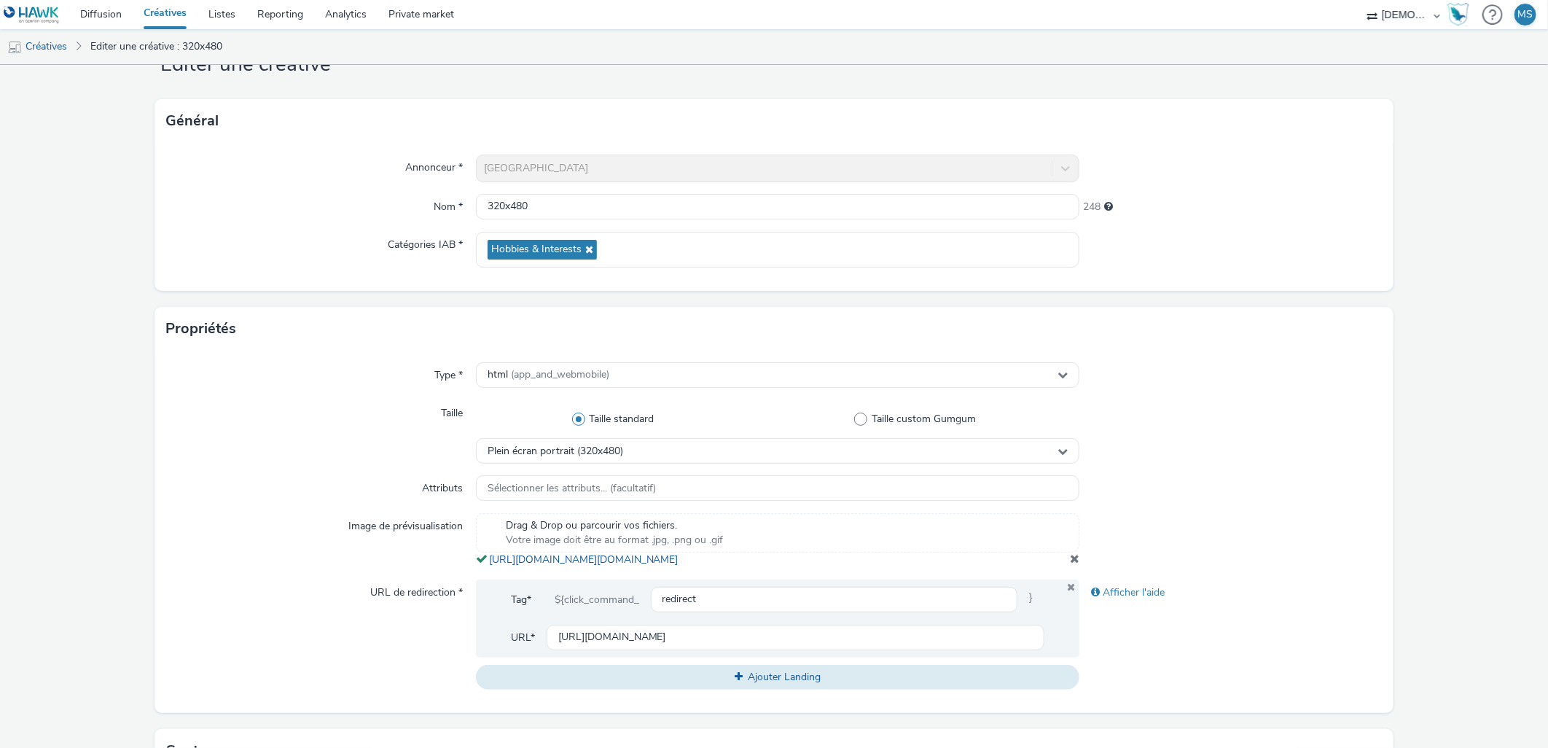
scroll to position [541, 0]
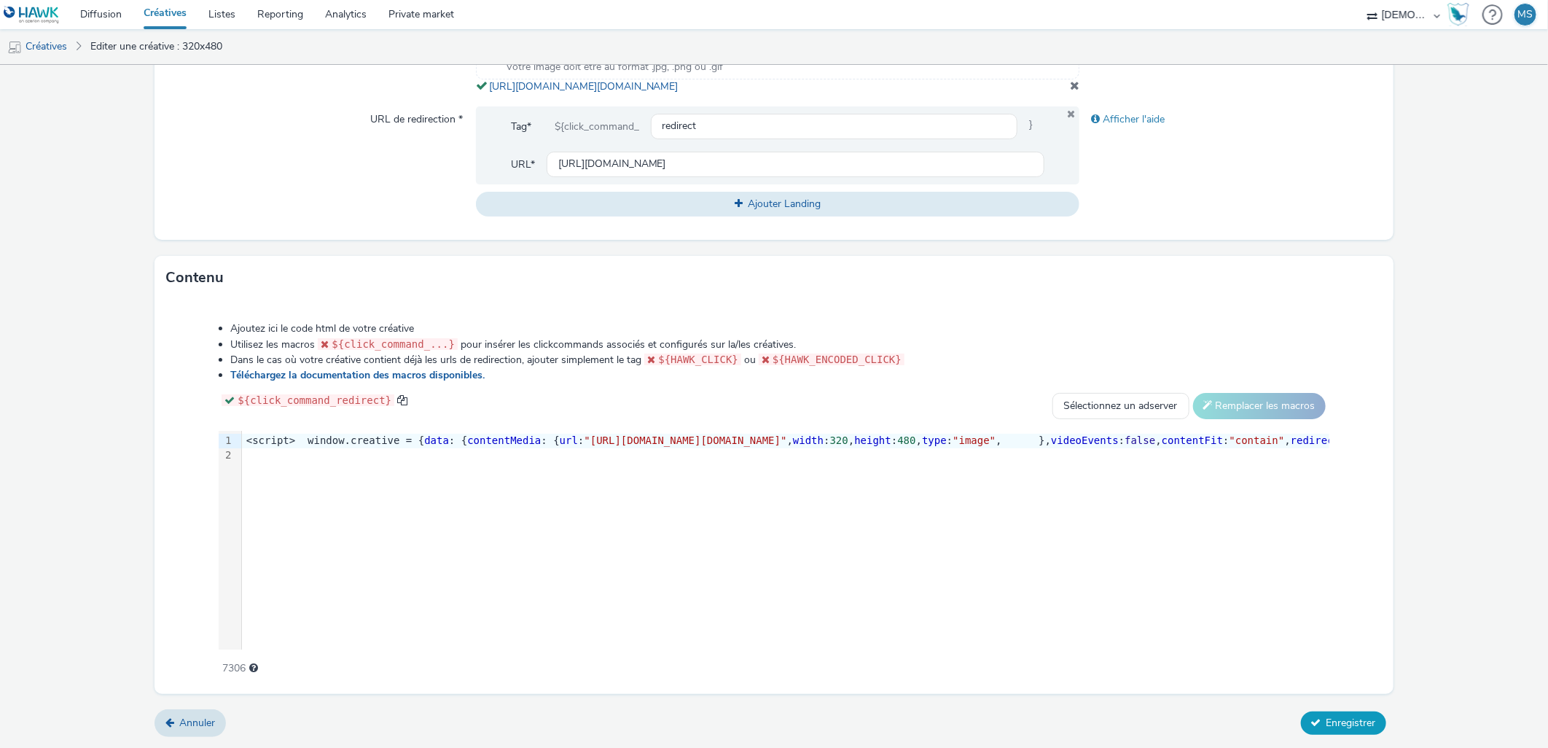
click at [1353, 732] on button "Enregistrer" at bounding box center [1343, 722] width 85 height 23
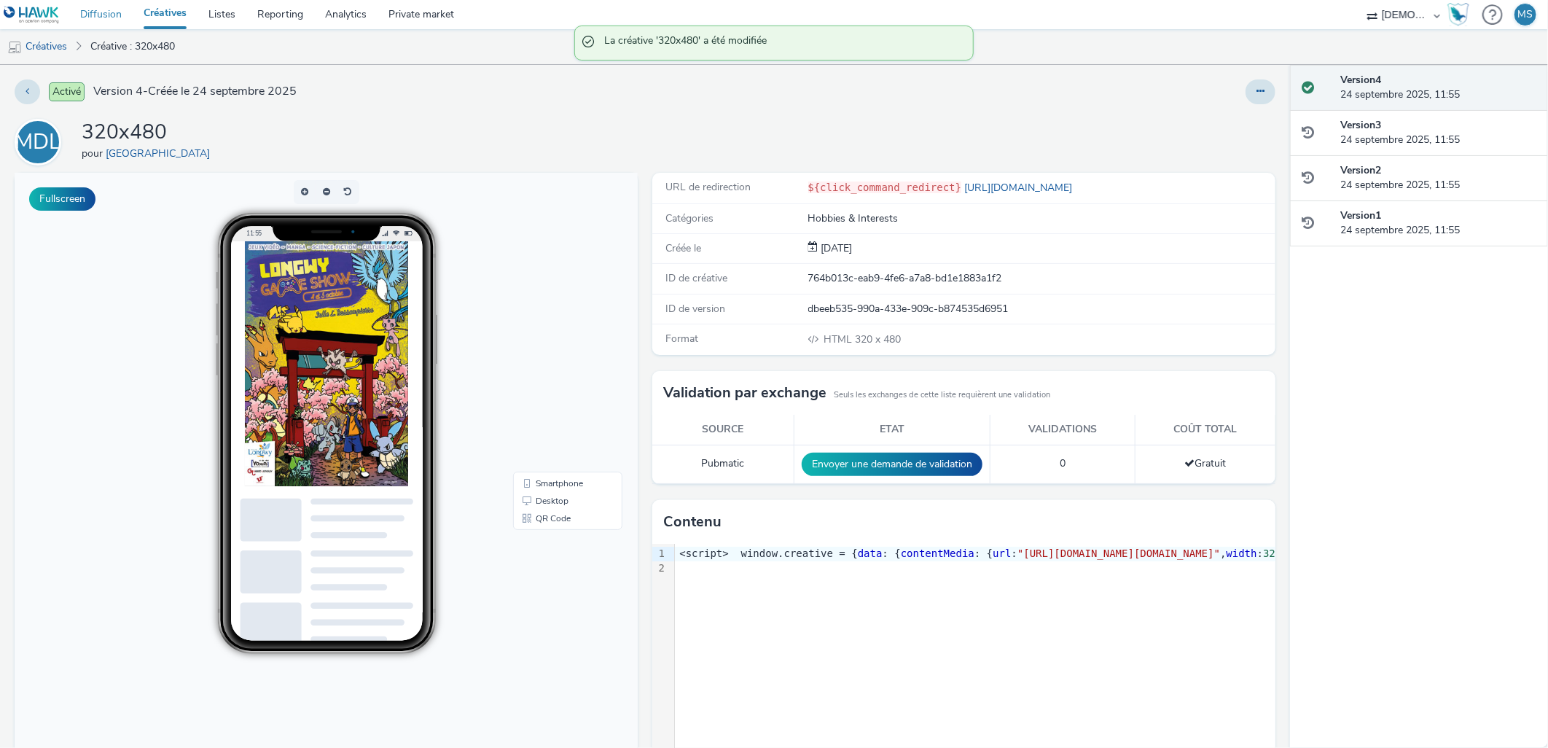
click at [111, 13] on link "Diffusion" at bounding box center [100, 14] width 63 height 29
